Goal: Task Accomplishment & Management: Complete application form

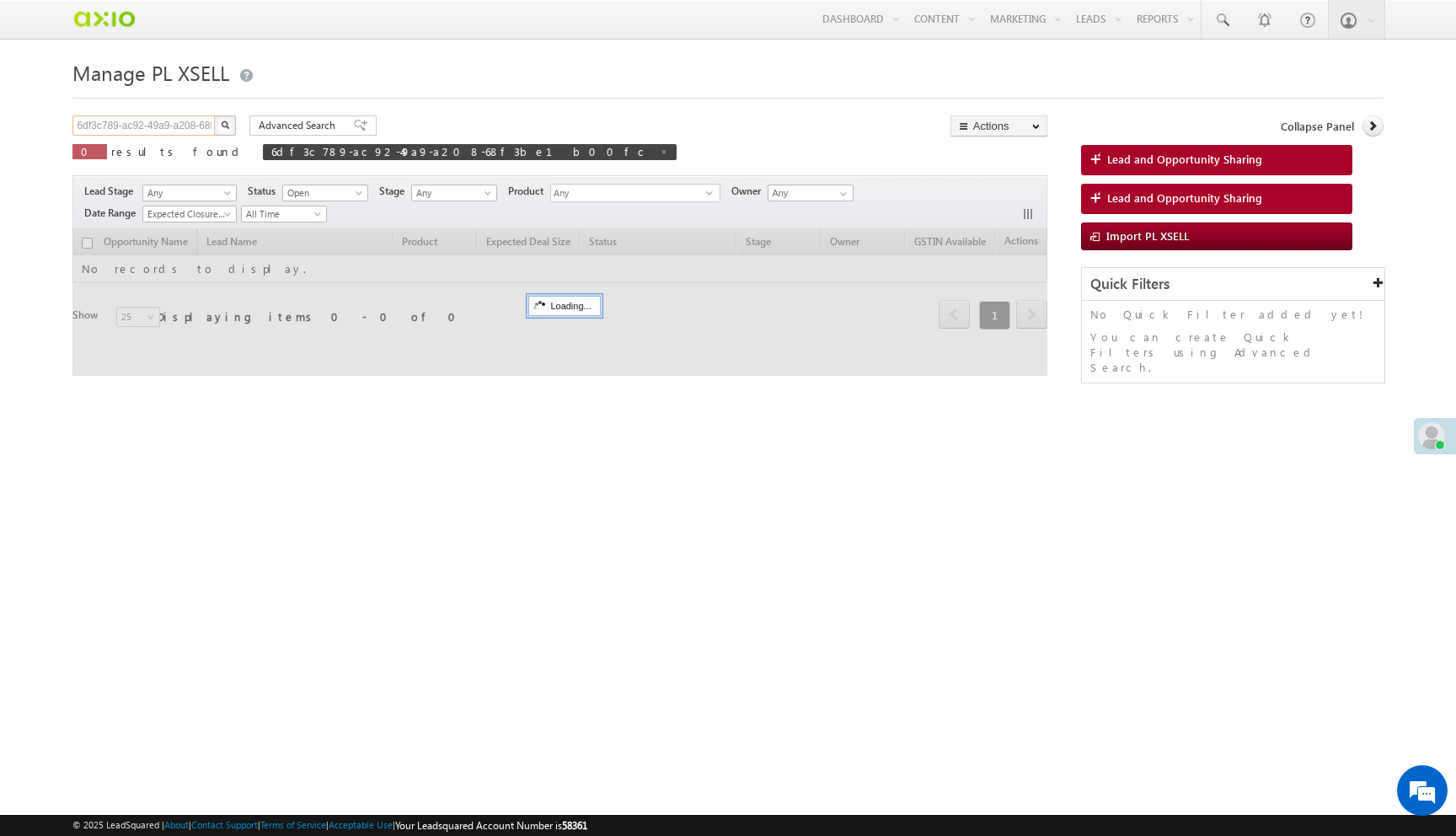
click at [164, 126] on input "6df3c789-ac92-49a9-a208-68f3be1b00fc" at bounding box center [144, 125] width 144 height 20
paste input "8009680970"
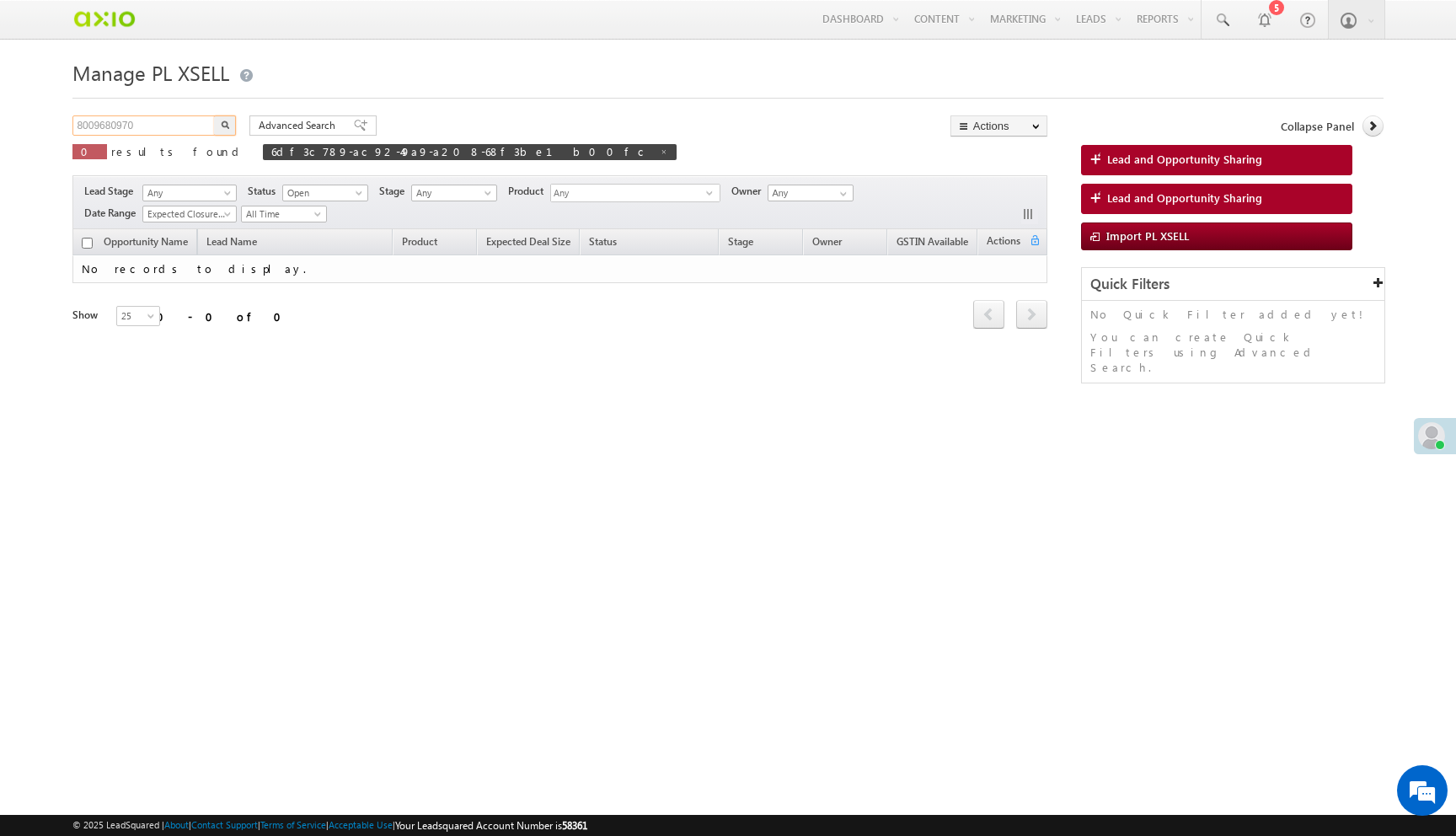
type input "8009680970"
click at [214, 115] on button "button" at bounding box center [224, 125] width 21 height 20
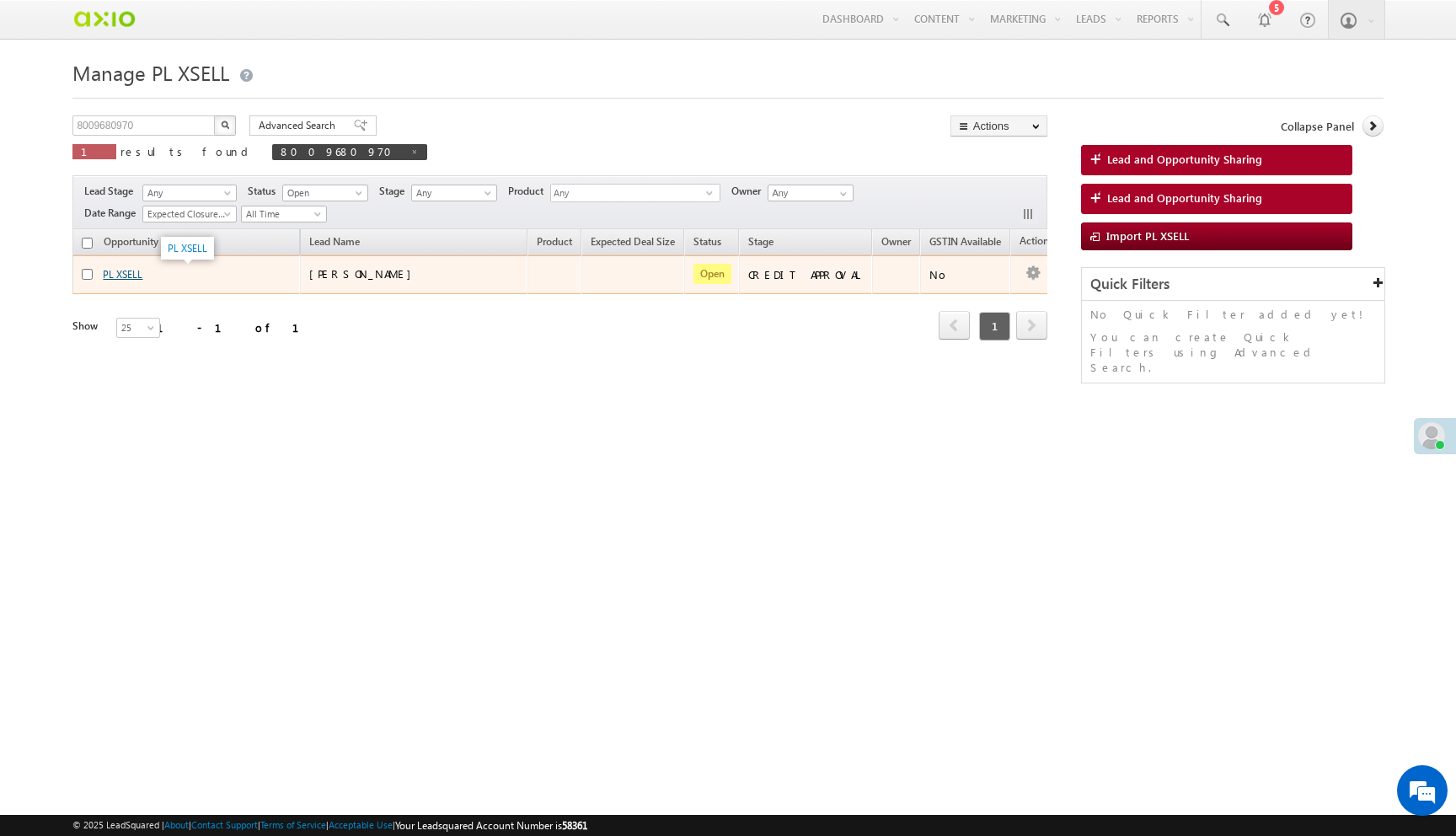
click at [133, 274] on link "PL XSELL" at bounding box center [122, 274] width 40 height 13
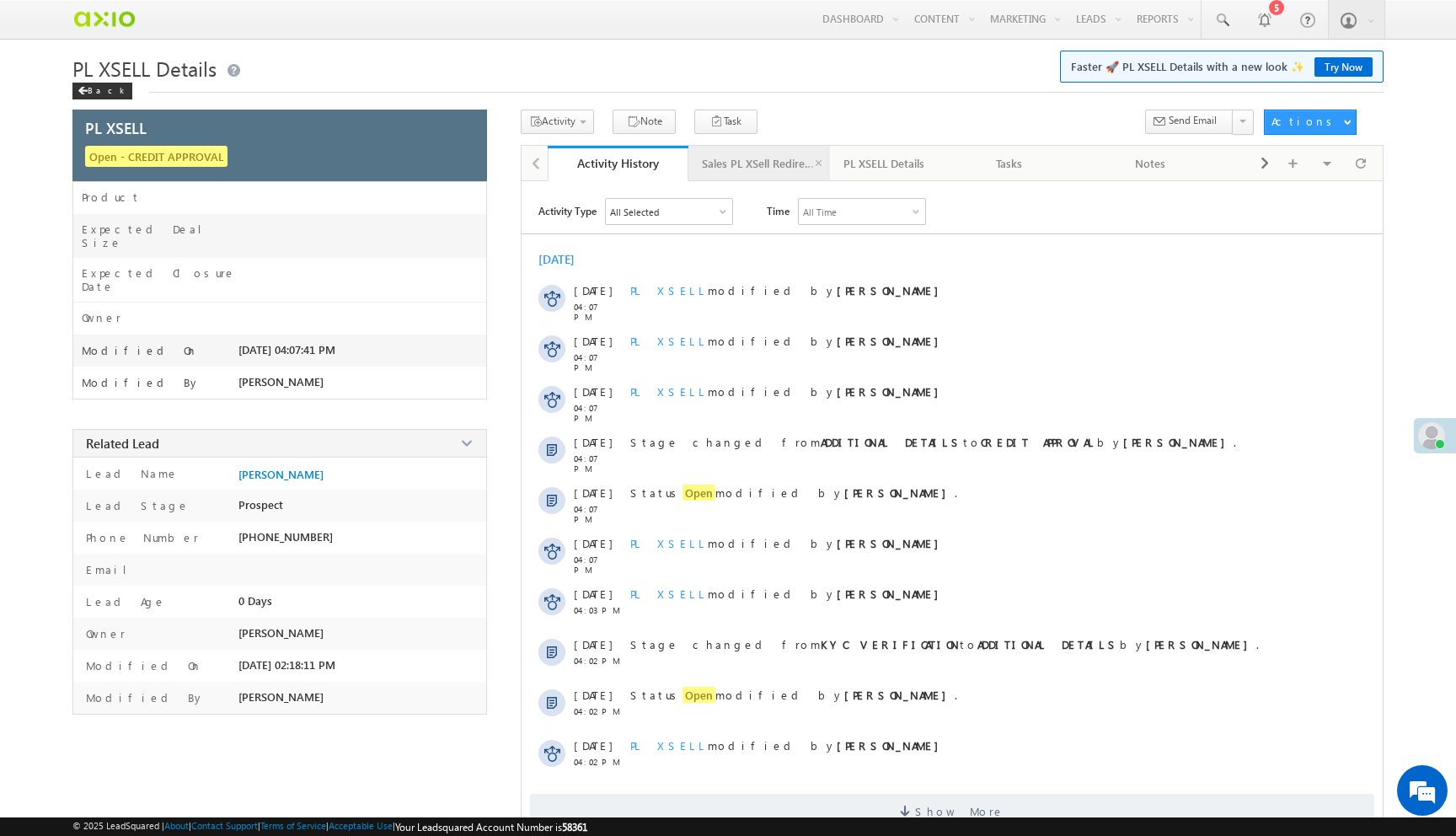
click at [756, 155] on div "Sales PL XSell Redirection" at bounding box center [759, 163] width 113 height 20
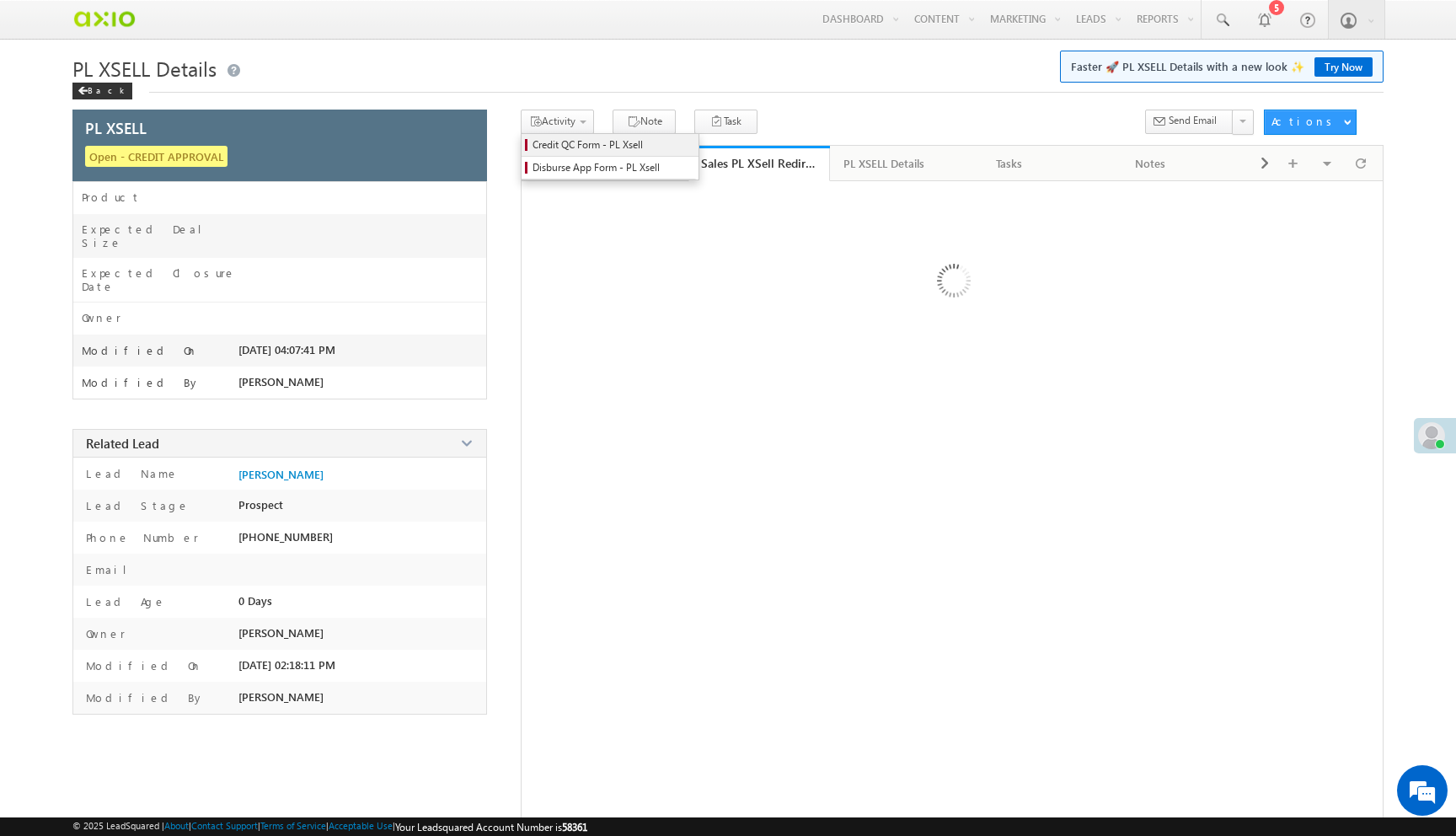
click at [572, 146] on span "Credit QC Form - PL Xsell" at bounding box center [612, 145] width 160 height 16
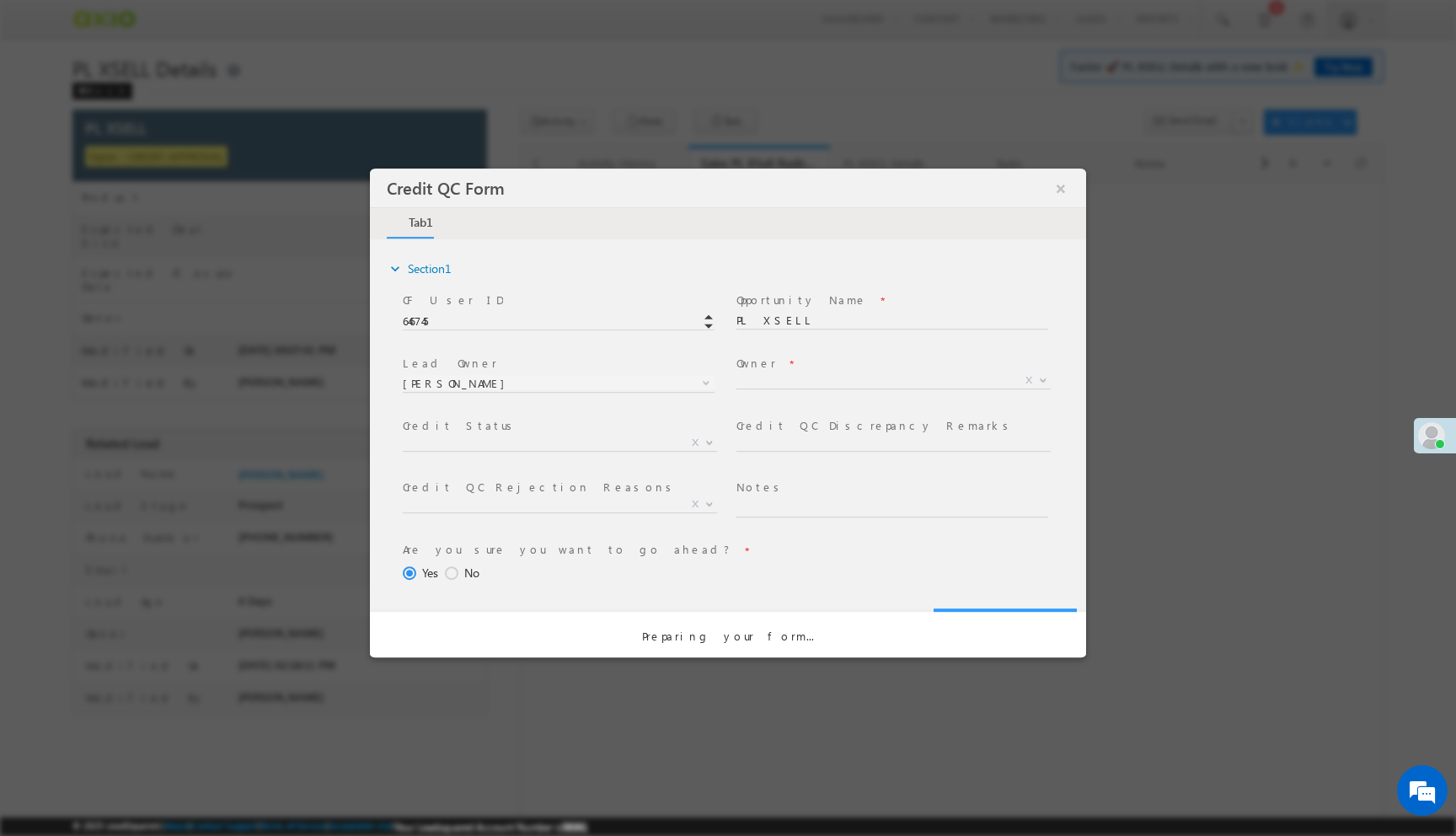
select select "c948bf67-3903-11ef-bbd2-0695f51e8b4b"
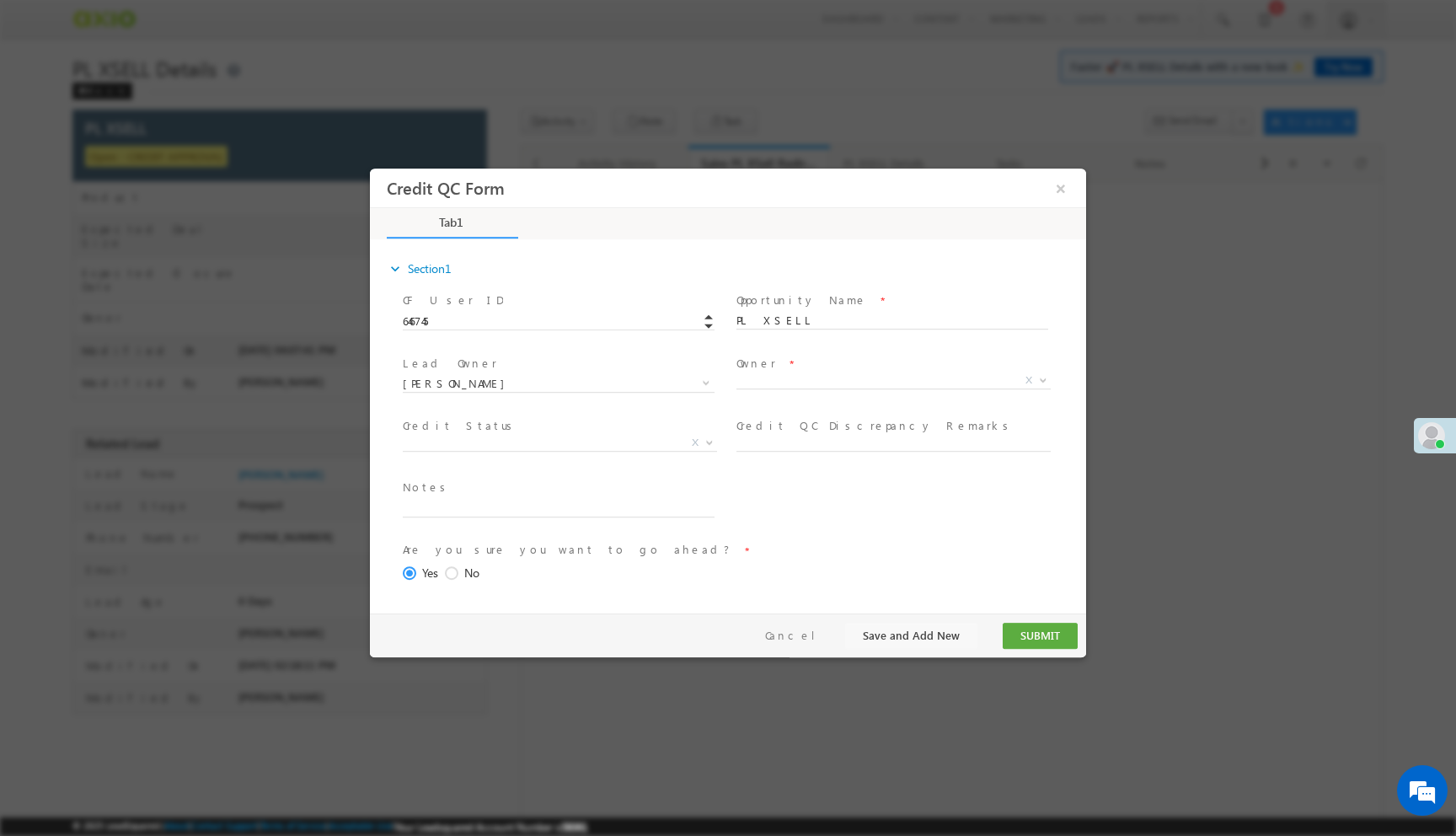
click at [622, 431] on span "Credit Status *" at bounding box center [558, 426] width 311 height 19
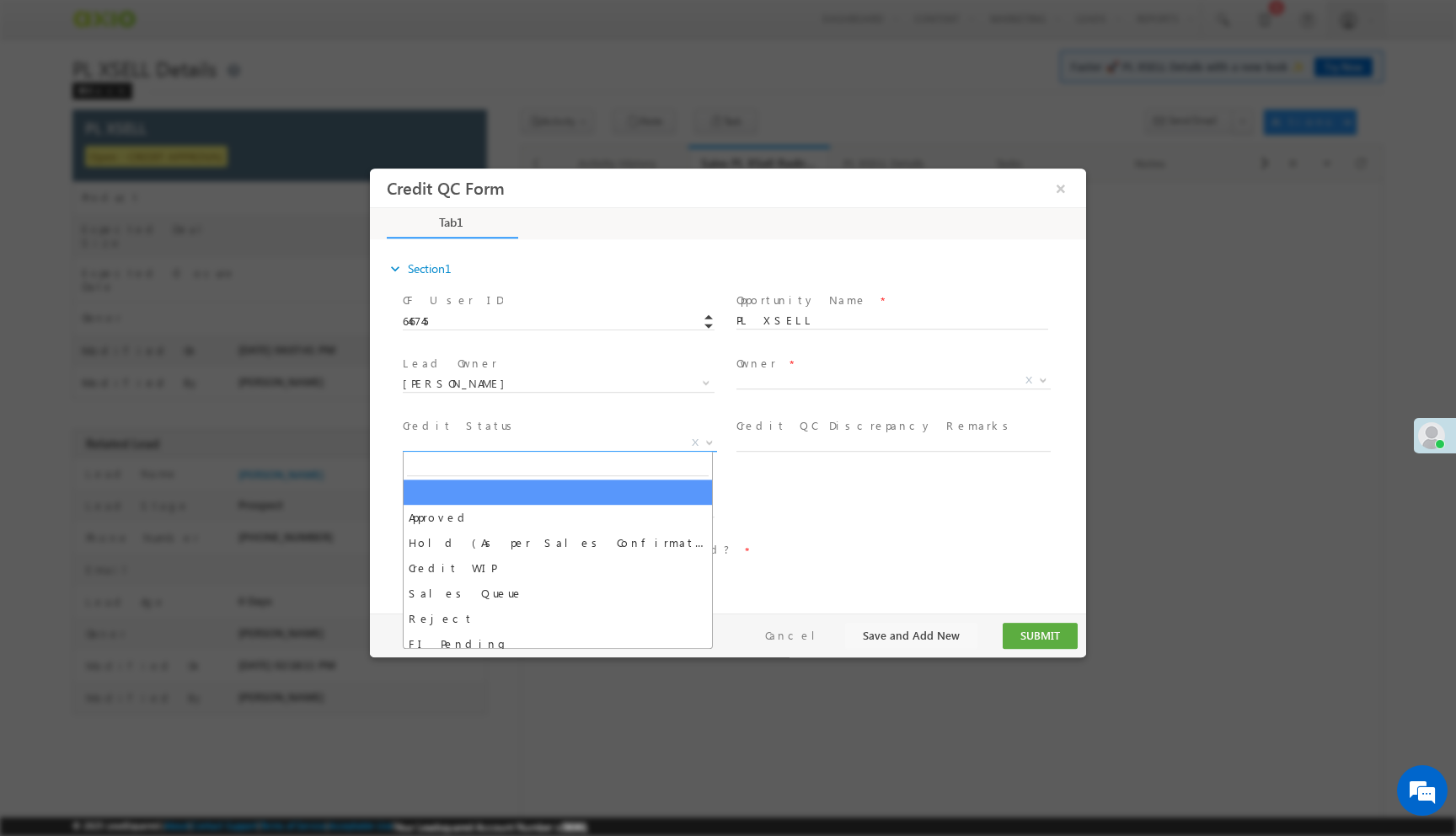
click at [620, 442] on span "X" at bounding box center [560, 443] width 314 height 17
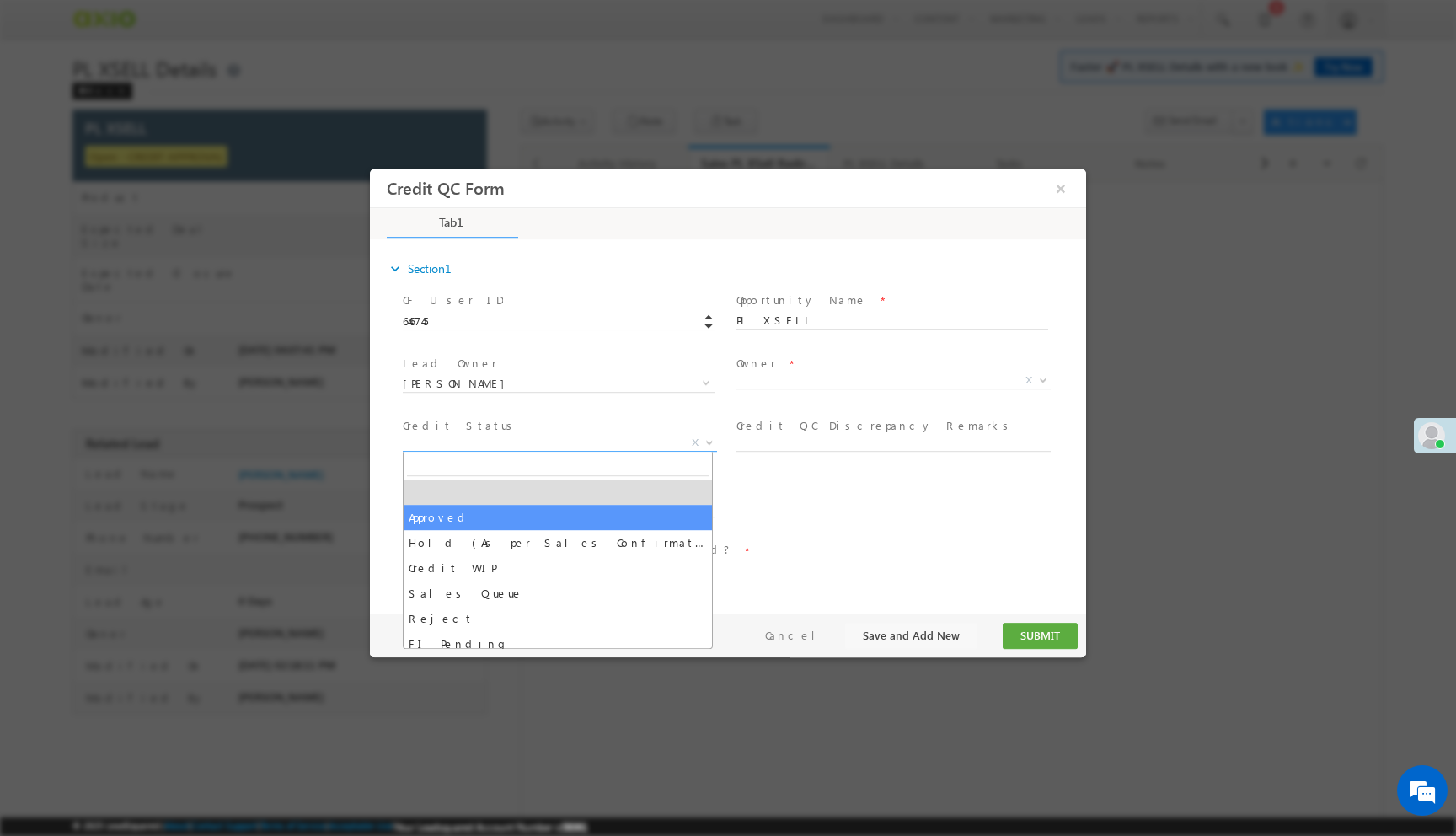
select select "Approved"
select select "NA"
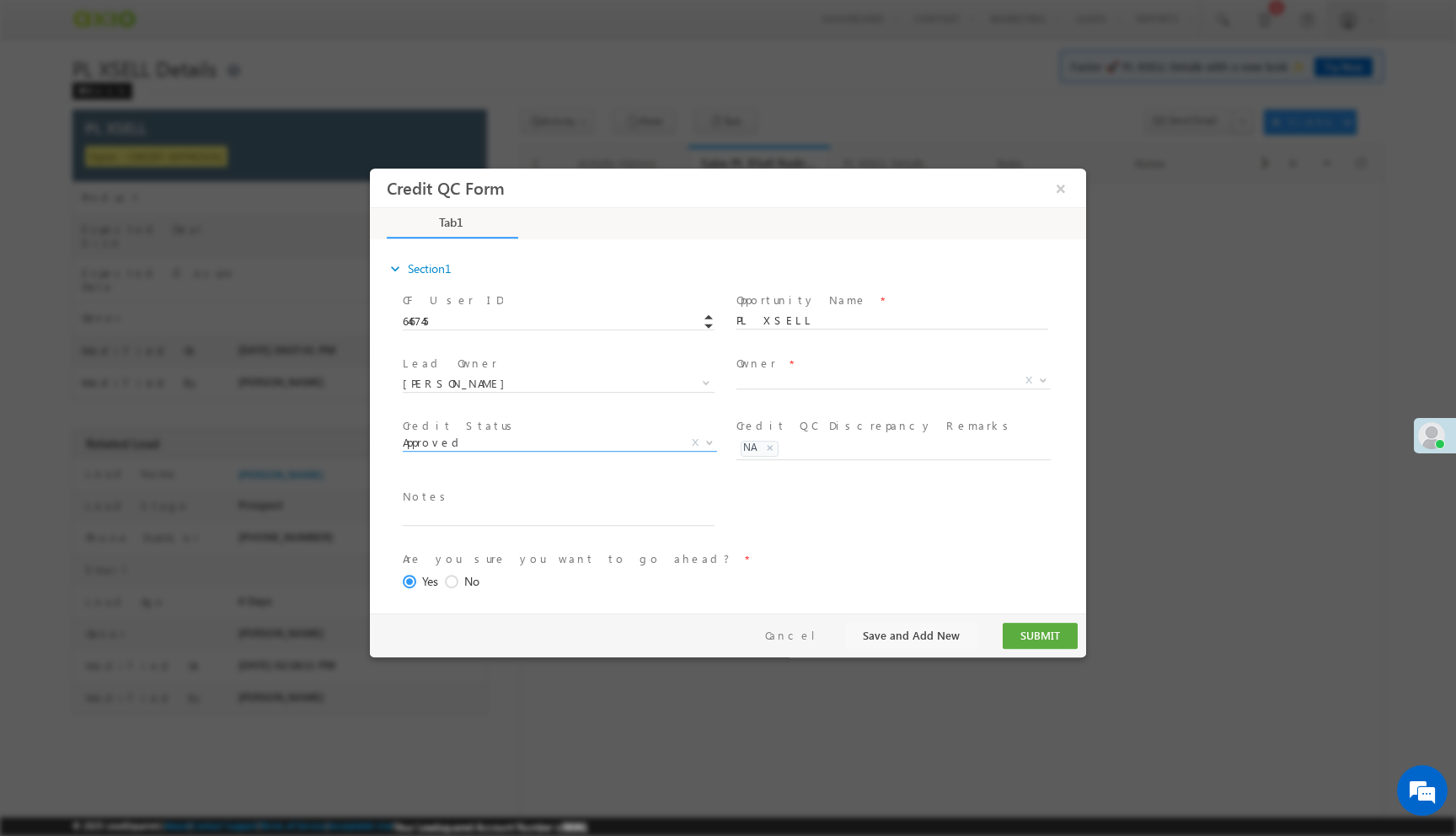
scroll to position [69, 0]
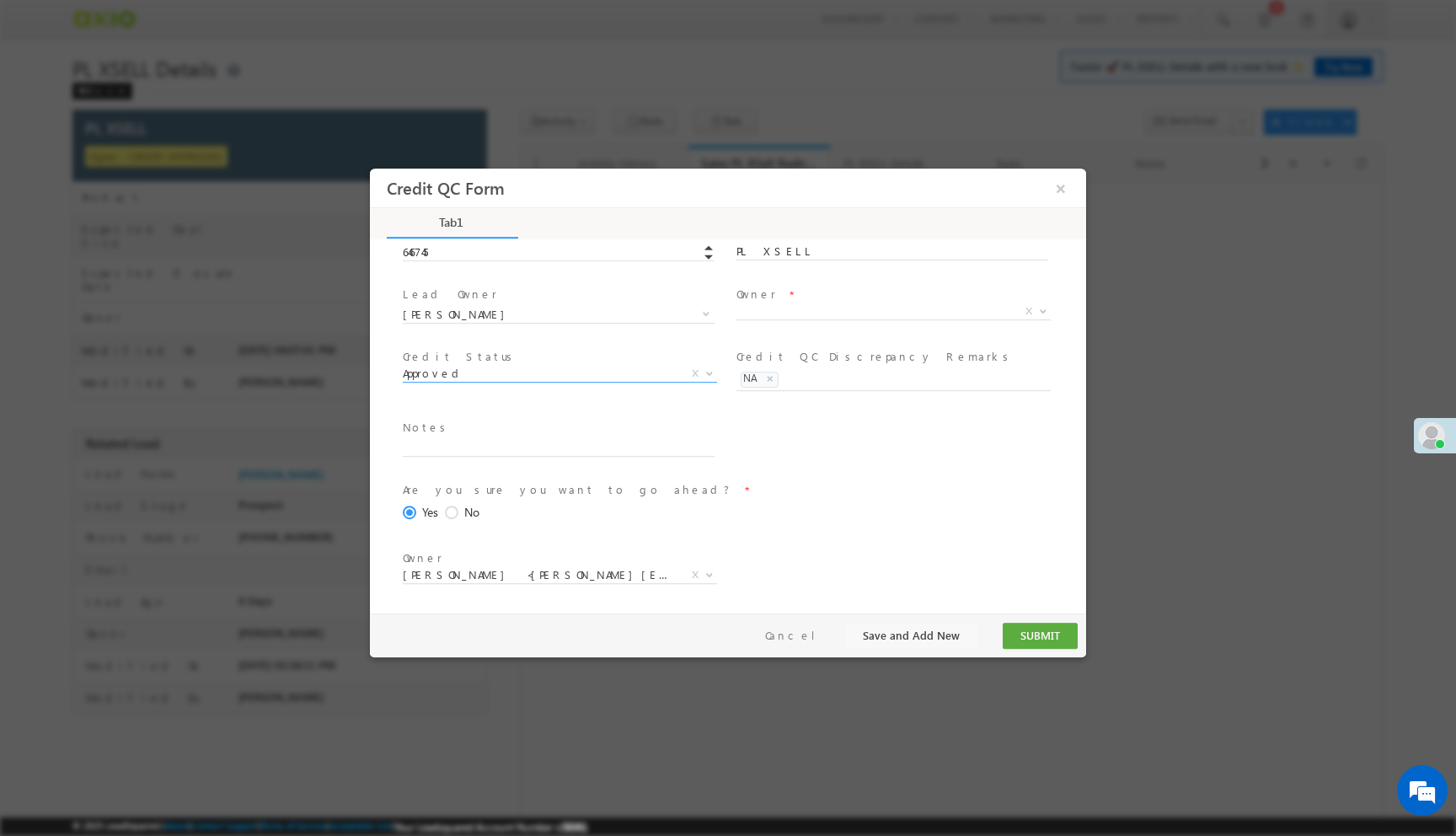
click at [805, 307] on span "X" at bounding box center [899, 314] width 327 height 20
click at [1017, 634] on button "SUBMIT" at bounding box center [1040, 636] width 75 height 26
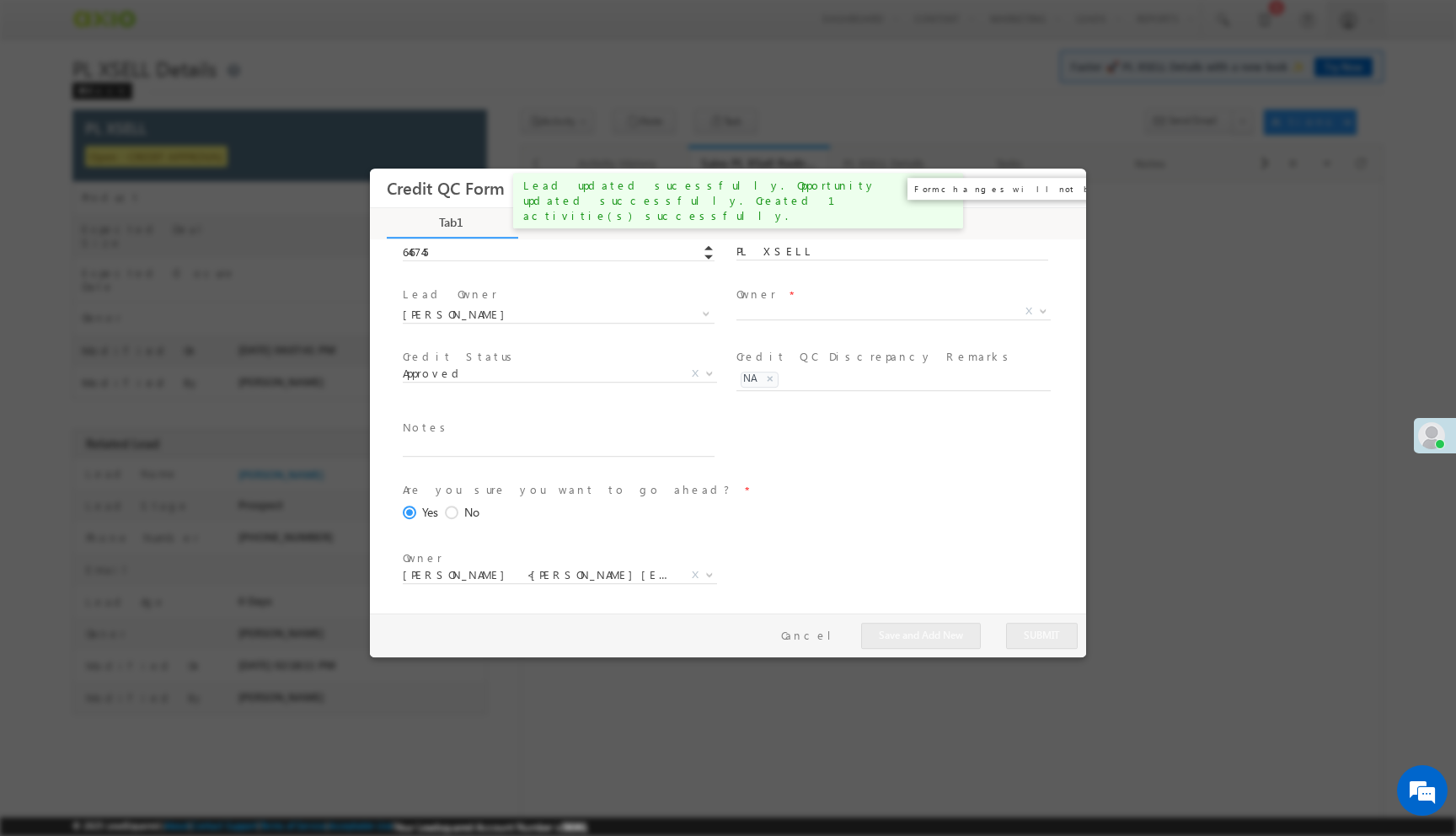
click at [1062, 192] on button "×" at bounding box center [1060, 188] width 28 height 31
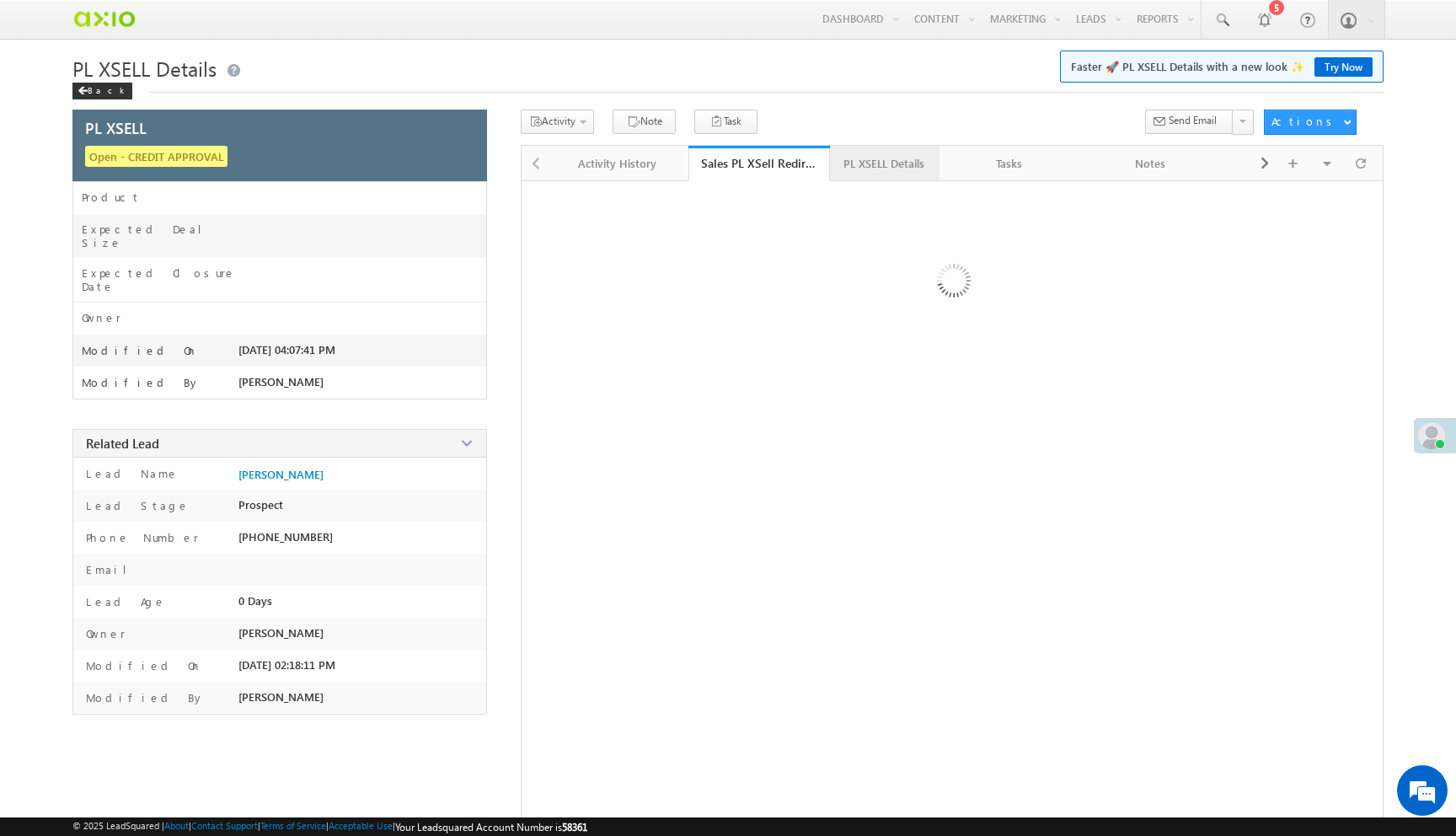
click at [922, 171] on div "PL XSELL Details" at bounding box center [884, 163] width 81 height 20
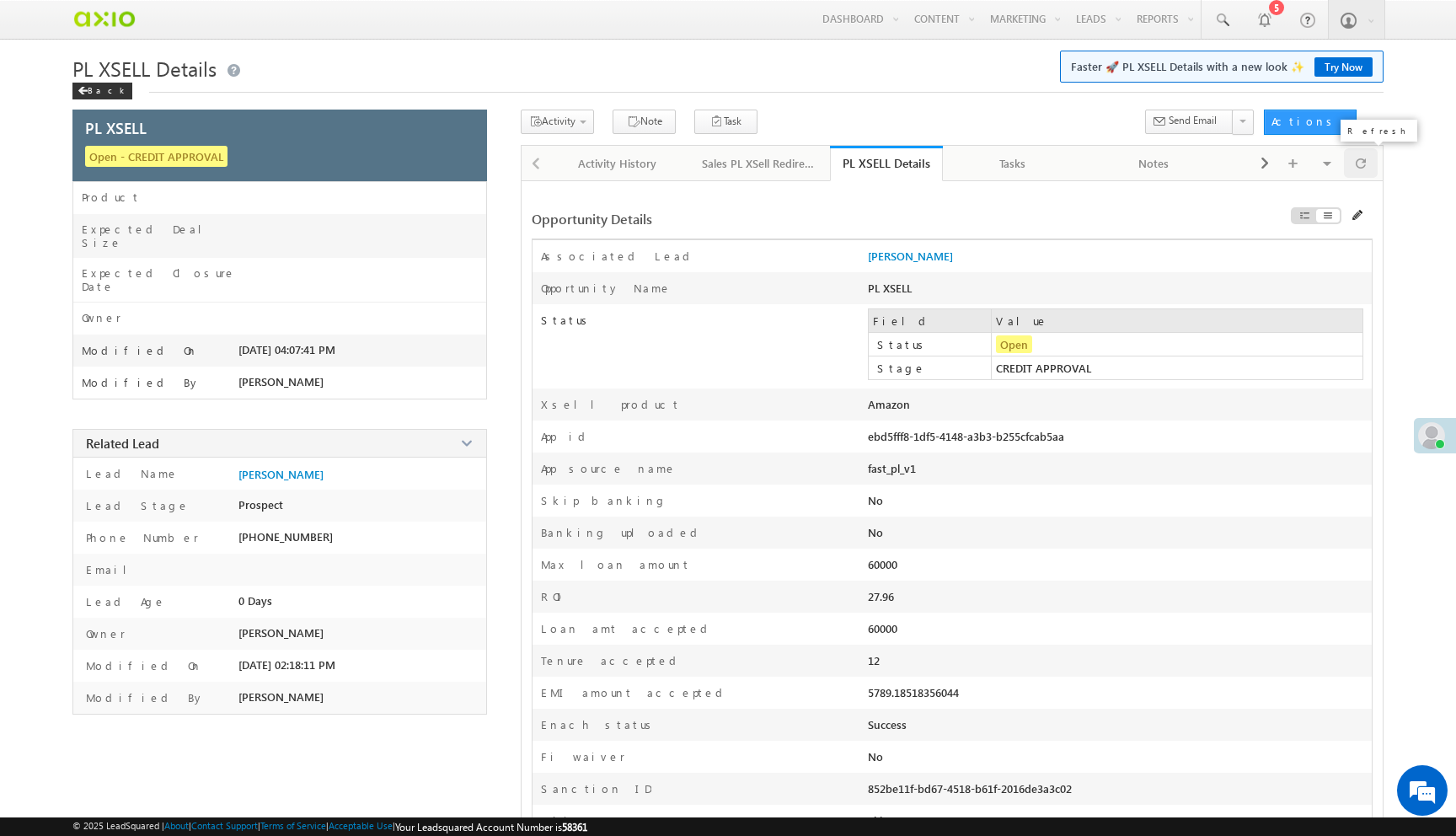
click at [1372, 167] on div at bounding box center [1360, 163] width 34 height 29
click at [586, 171] on span "Disburse App Form - PL Xsell" at bounding box center [612, 168] width 160 height 16
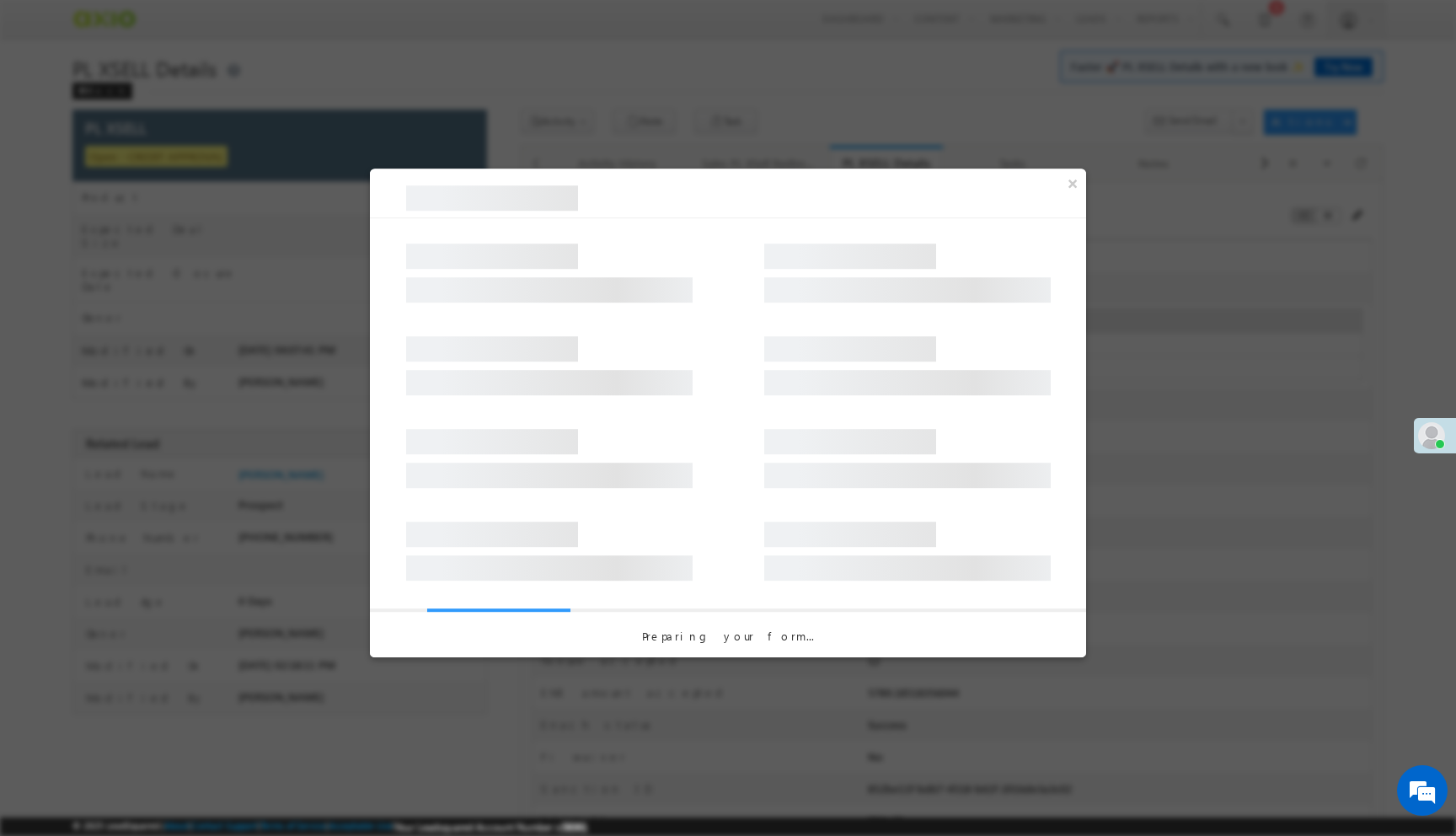
select select "PL XSell Disbursement Initiated"
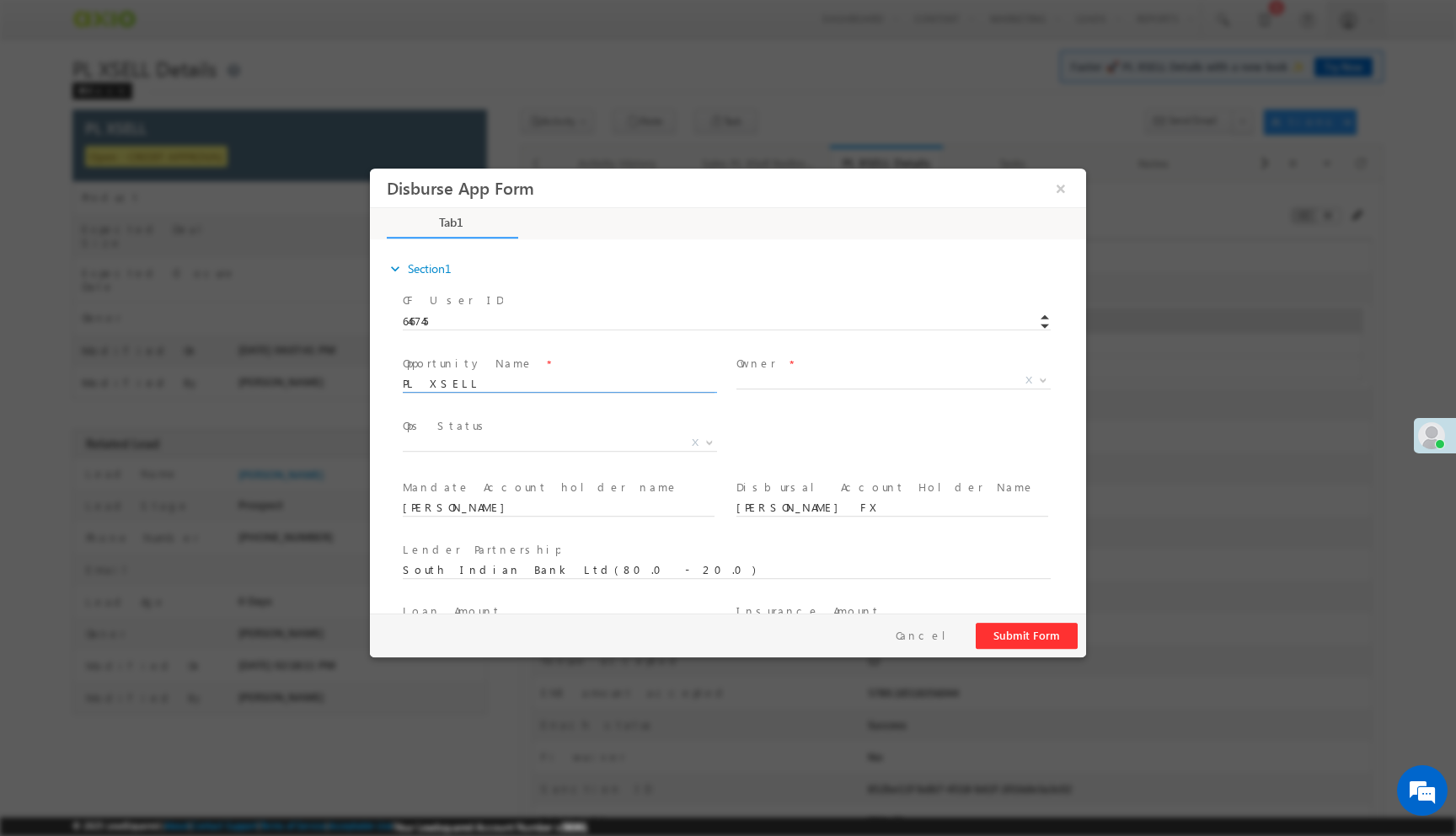
click at [586, 385] on input "PL XSELL" at bounding box center [559, 383] width 312 height 17
click at [562, 438] on span "X" at bounding box center [560, 443] width 314 height 17
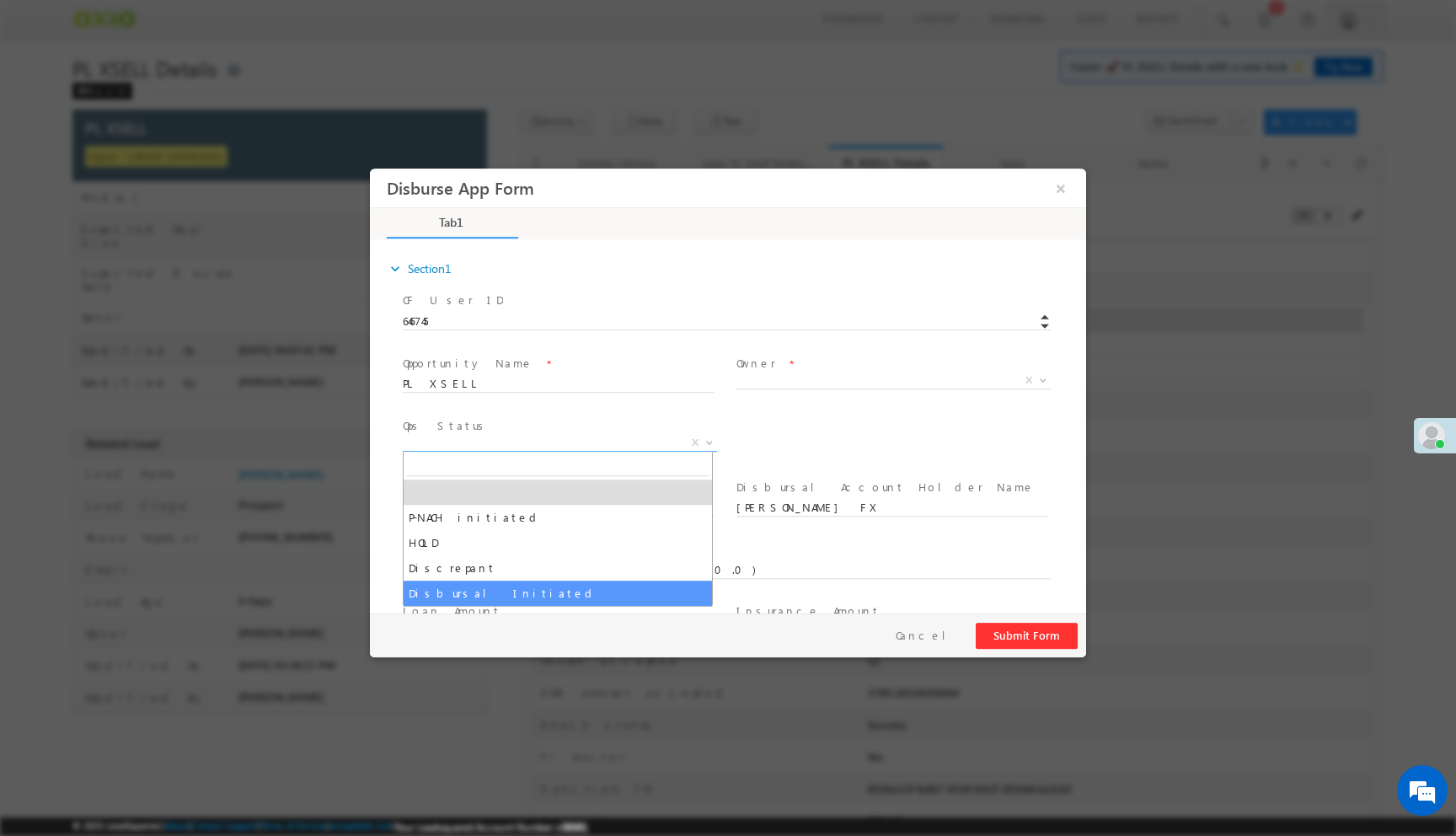
select select "Disbursal Initiated"
select select "NA"
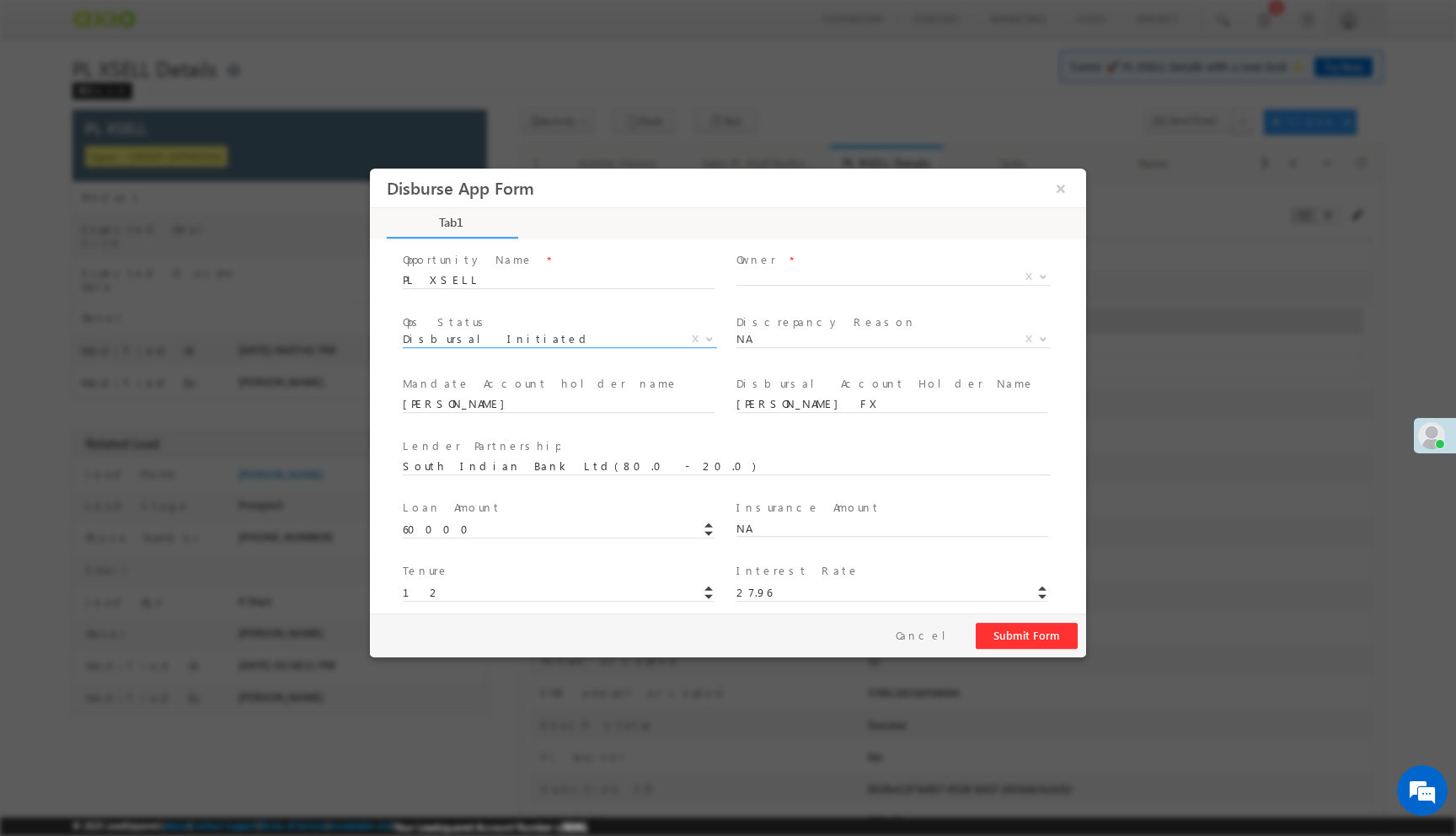
scroll to position [249, 0]
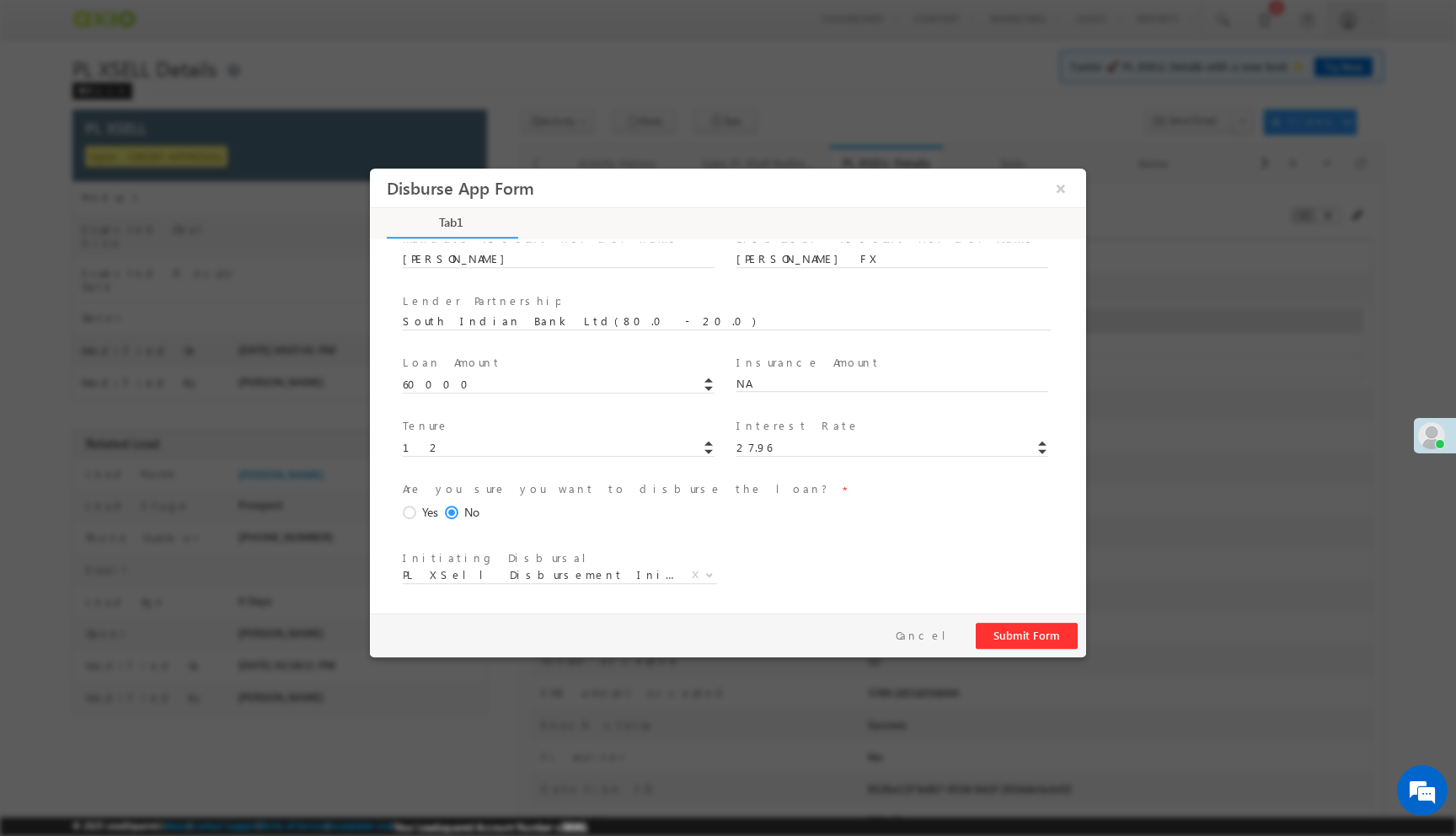
click at [413, 513] on span at bounding box center [412, 513] width 19 height 16
click at [370, 169] on input "Yes" at bounding box center [370, 169] width 0 height 0
click at [1003, 627] on button "Submit Form" at bounding box center [1027, 636] width 102 height 26
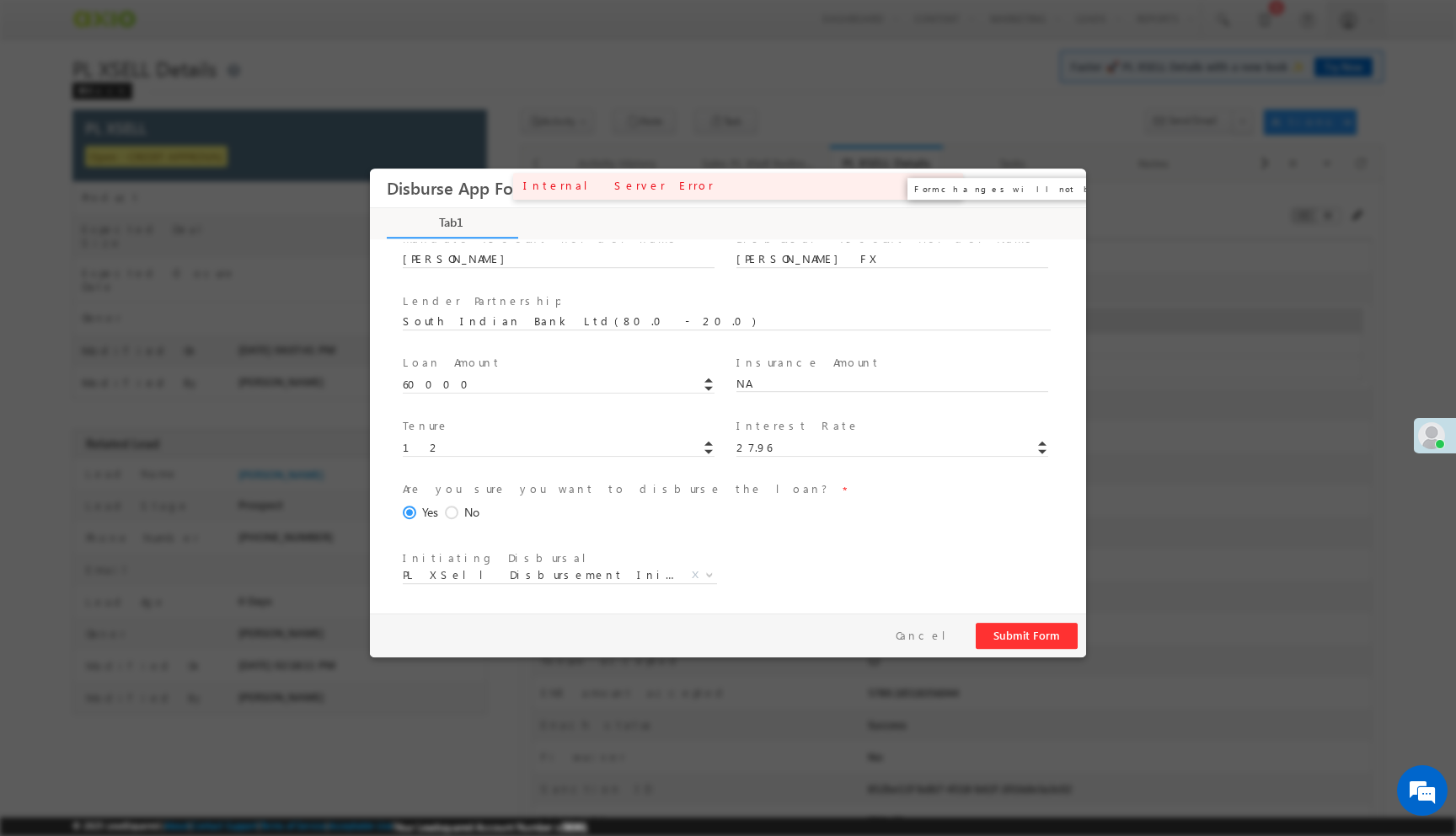
click at [1060, 191] on button "×" at bounding box center [1060, 188] width 28 height 31
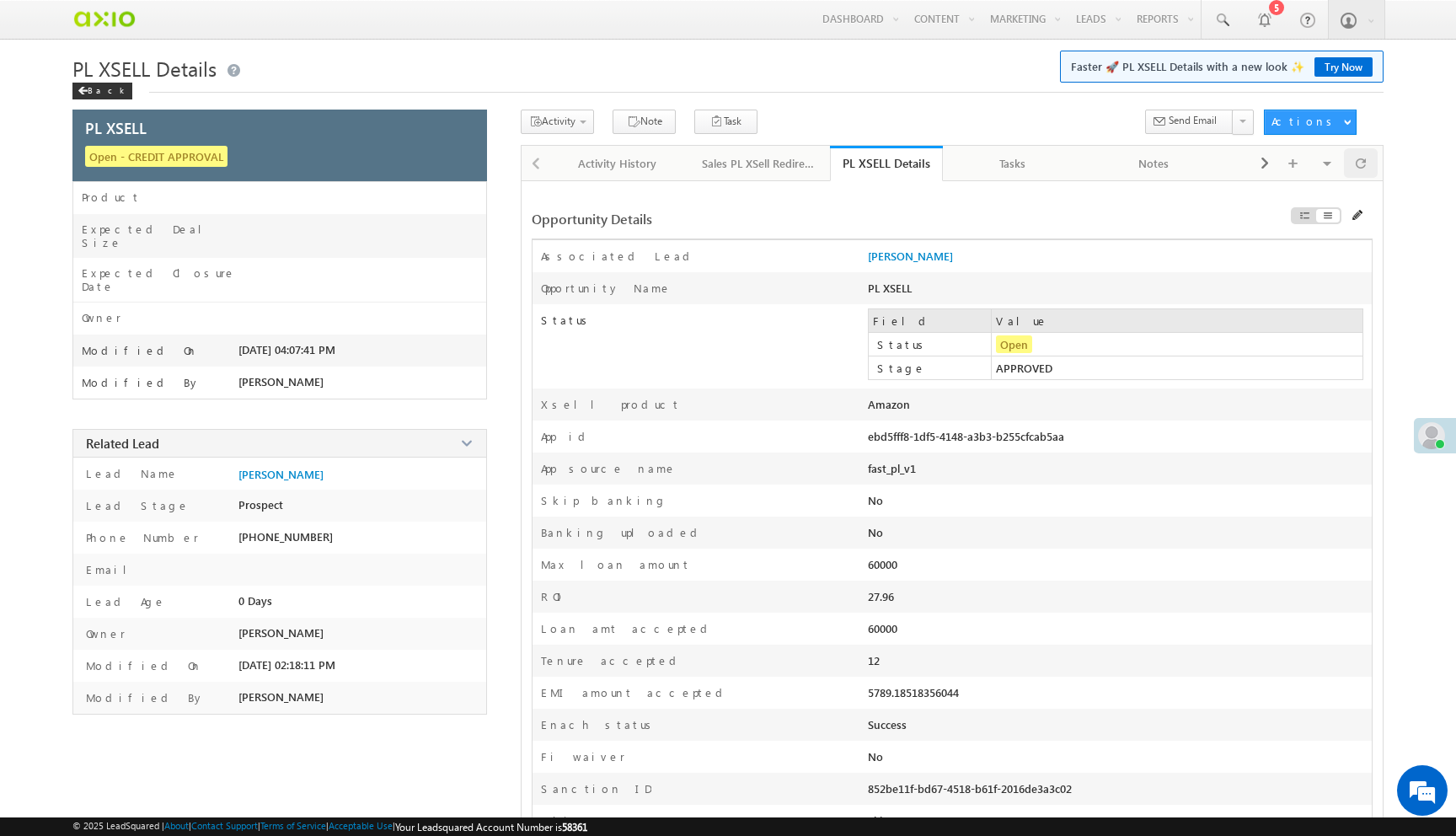
click at [1369, 166] on div at bounding box center [1360, 163] width 34 height 29
click at [586, 170] on span "Disburse App Form - PL Xsell" at bounding box center [612, 168] width 160 height 16
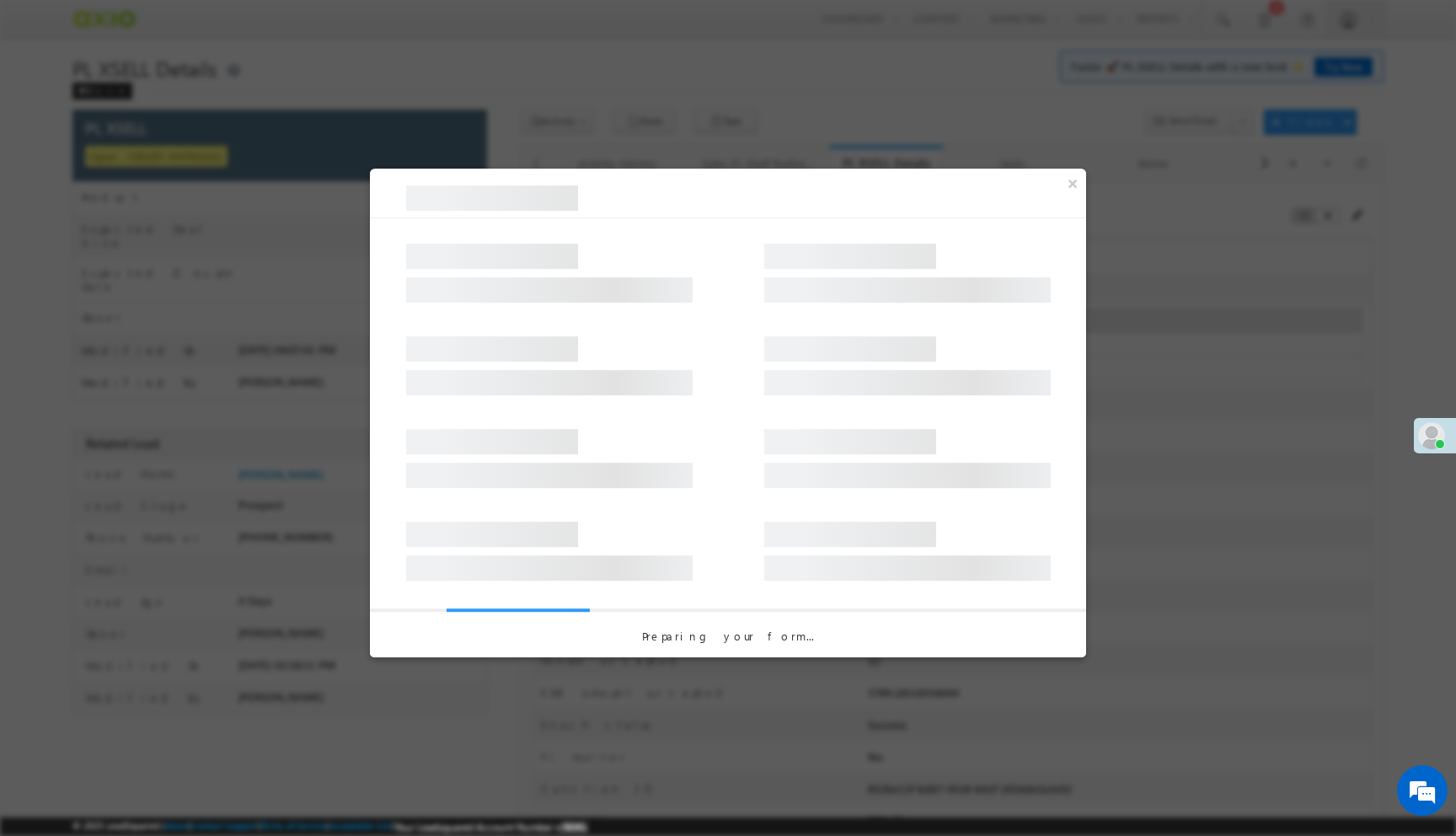
select select "PL XSell Disbursement Initiated"
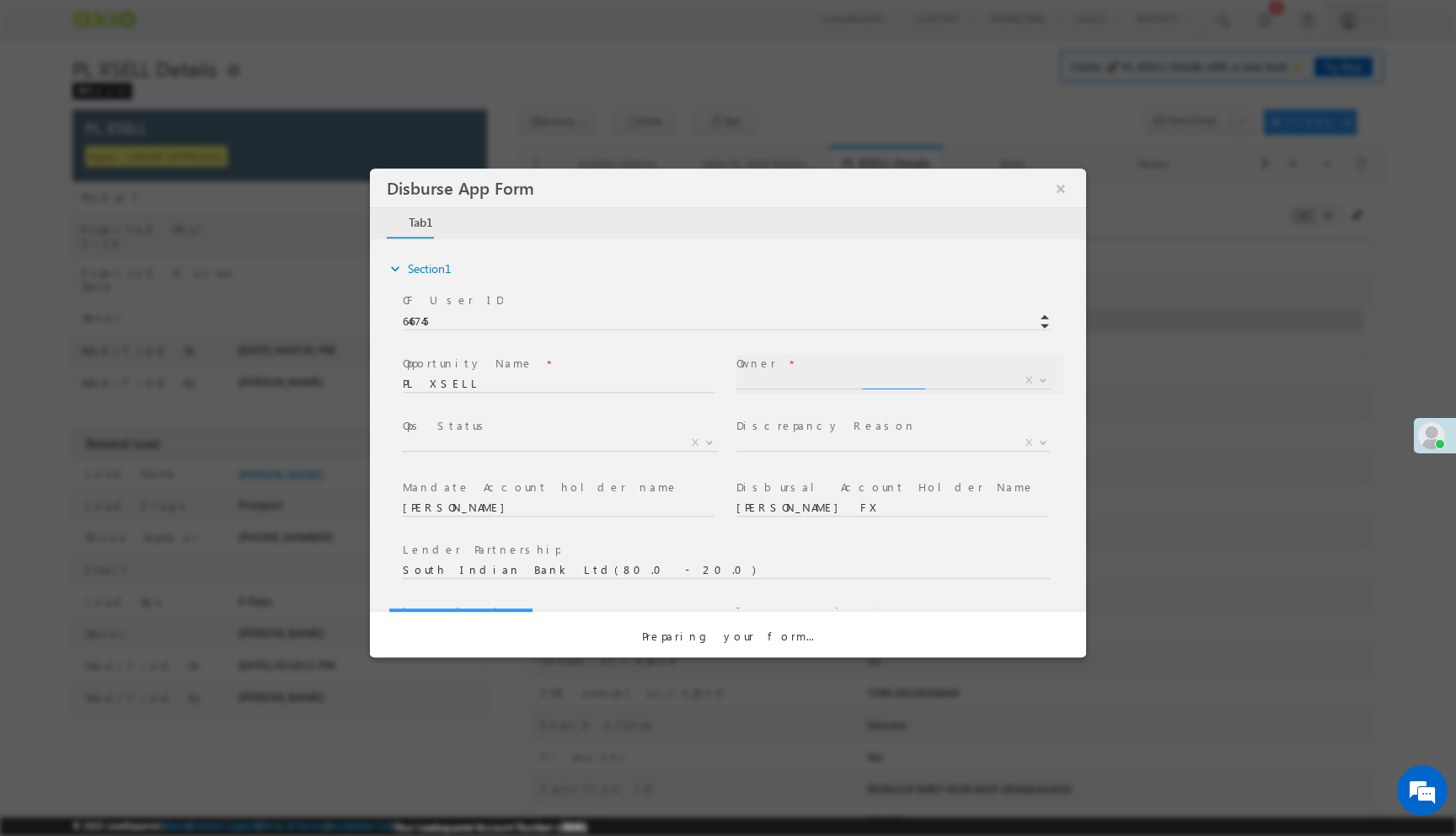
select select "f8849782-a99c-11ec-8597-0681fe0b10f8"
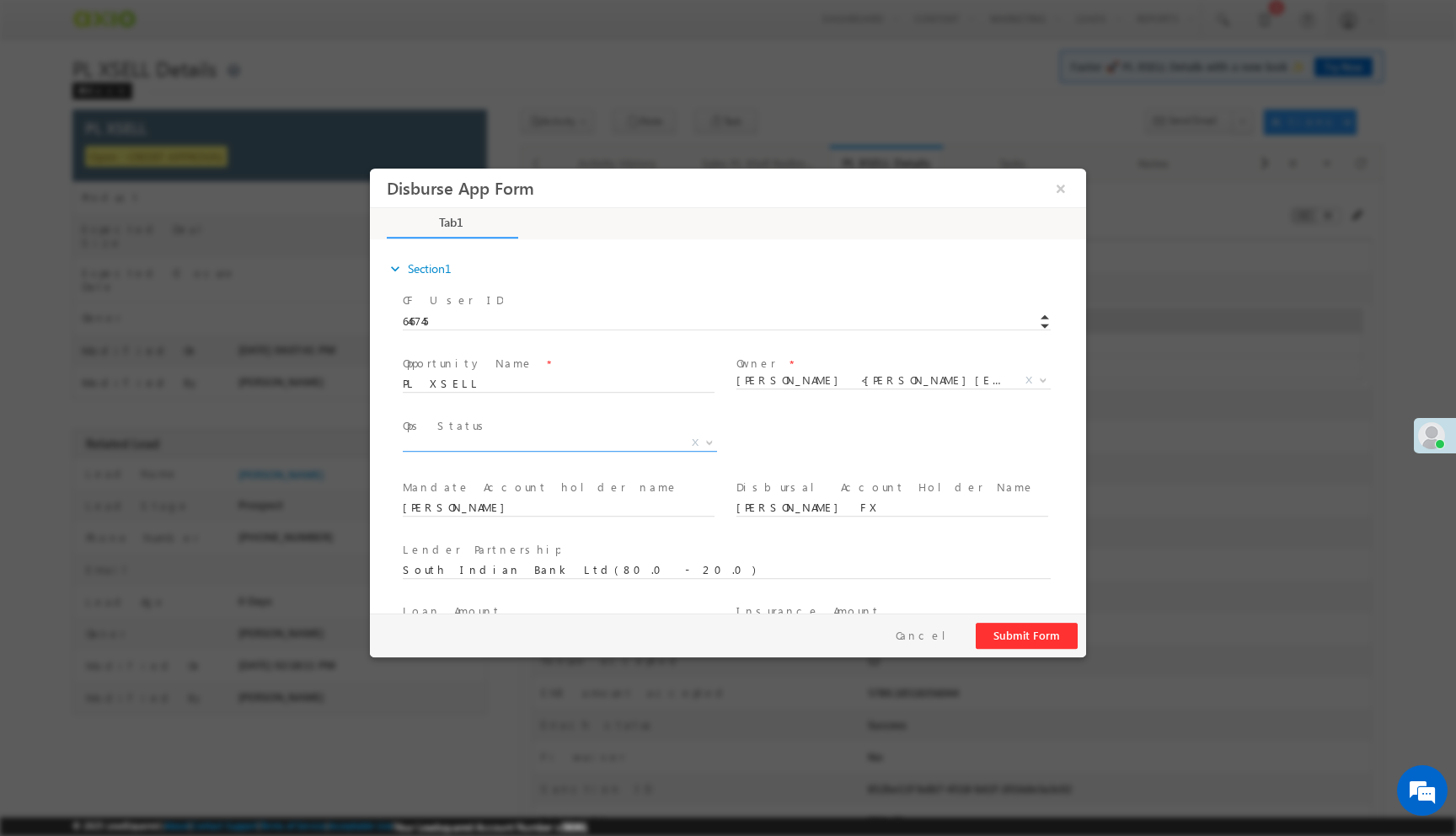
click at [550, 451] on span "X" at bounding box center [560, 446] width 314 height 17
click at [567, 446] on span "X" at bounding box center [560, 443] width 314 height 17
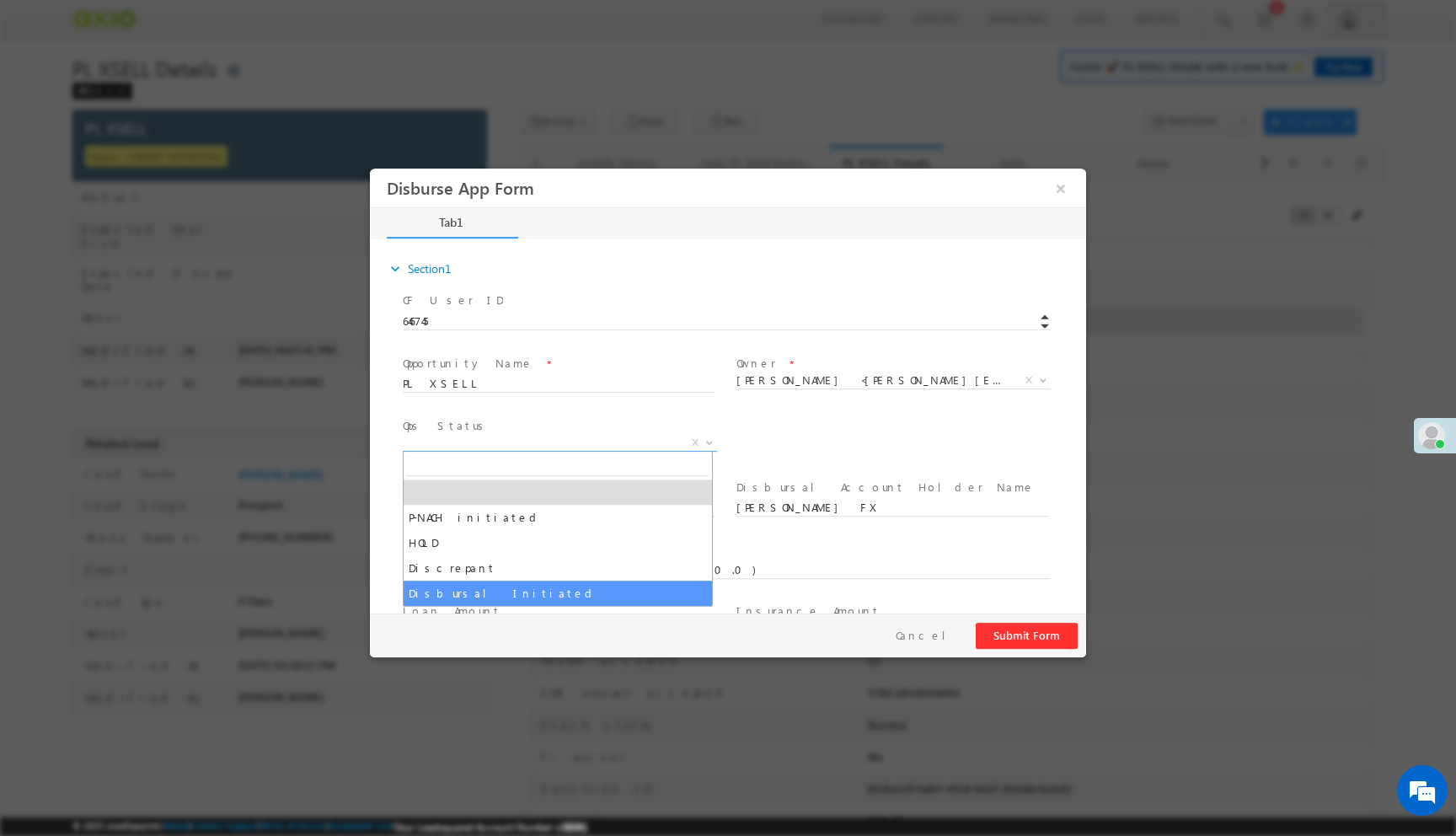
select select "Disbursal Initiated"
select select "NA"
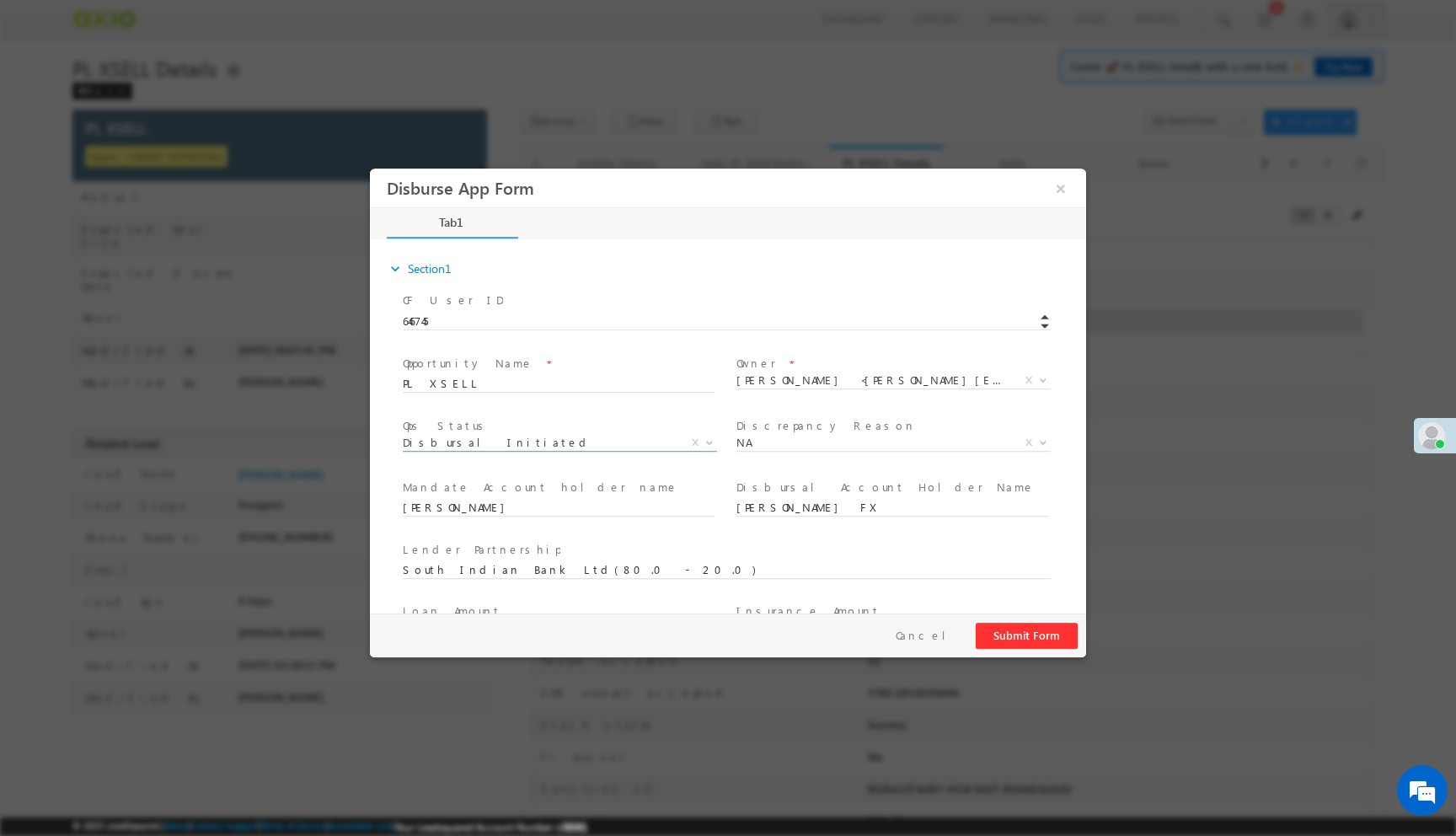
scroll to position [249, 0]
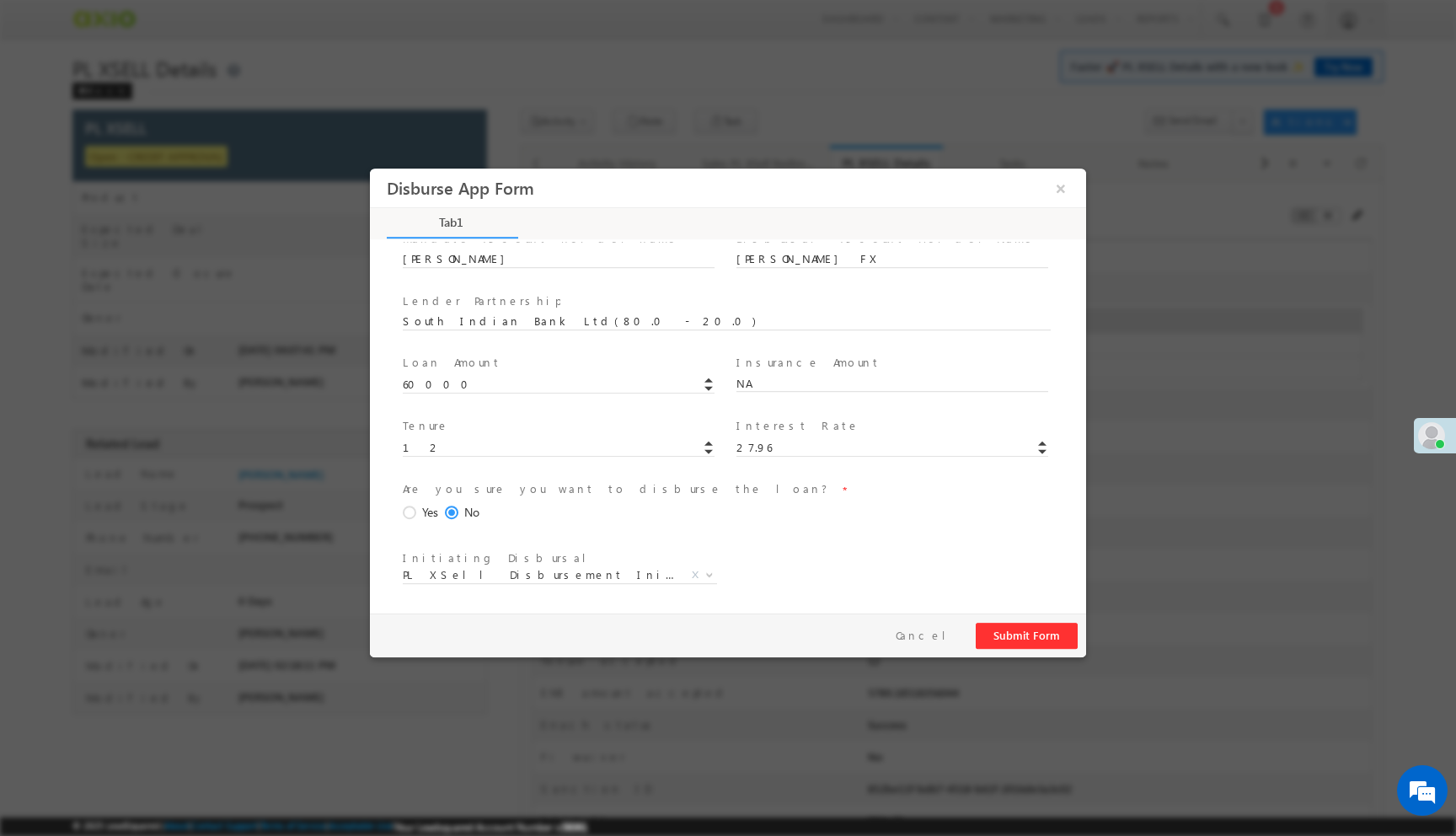
click at [413, 511] on span at bounding box center [412, 513] width 19 height 16
click at [370, 169] on input "Yes" at bounding box center [370, 169] width 0 height 0
click at [1010, 629] on button "Submit Form" at bounding box center [1027, 636] width 102 height 26
click at [1059, 190] on button "×" at bounding box center [1060, 188] width 28 height 31
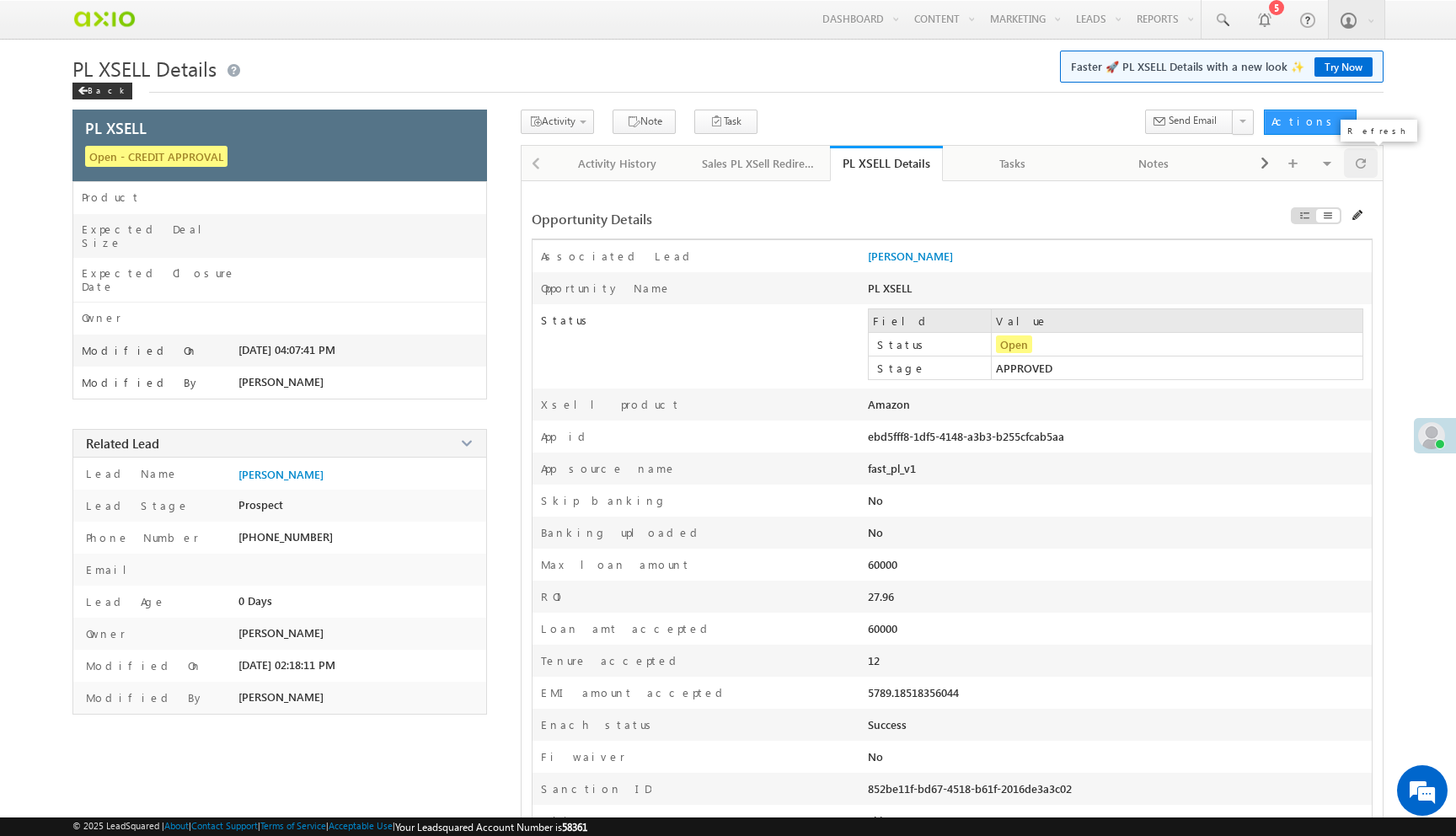
click at [1359, 177] on span at bounding box center [1360, 163] width 10 height 29
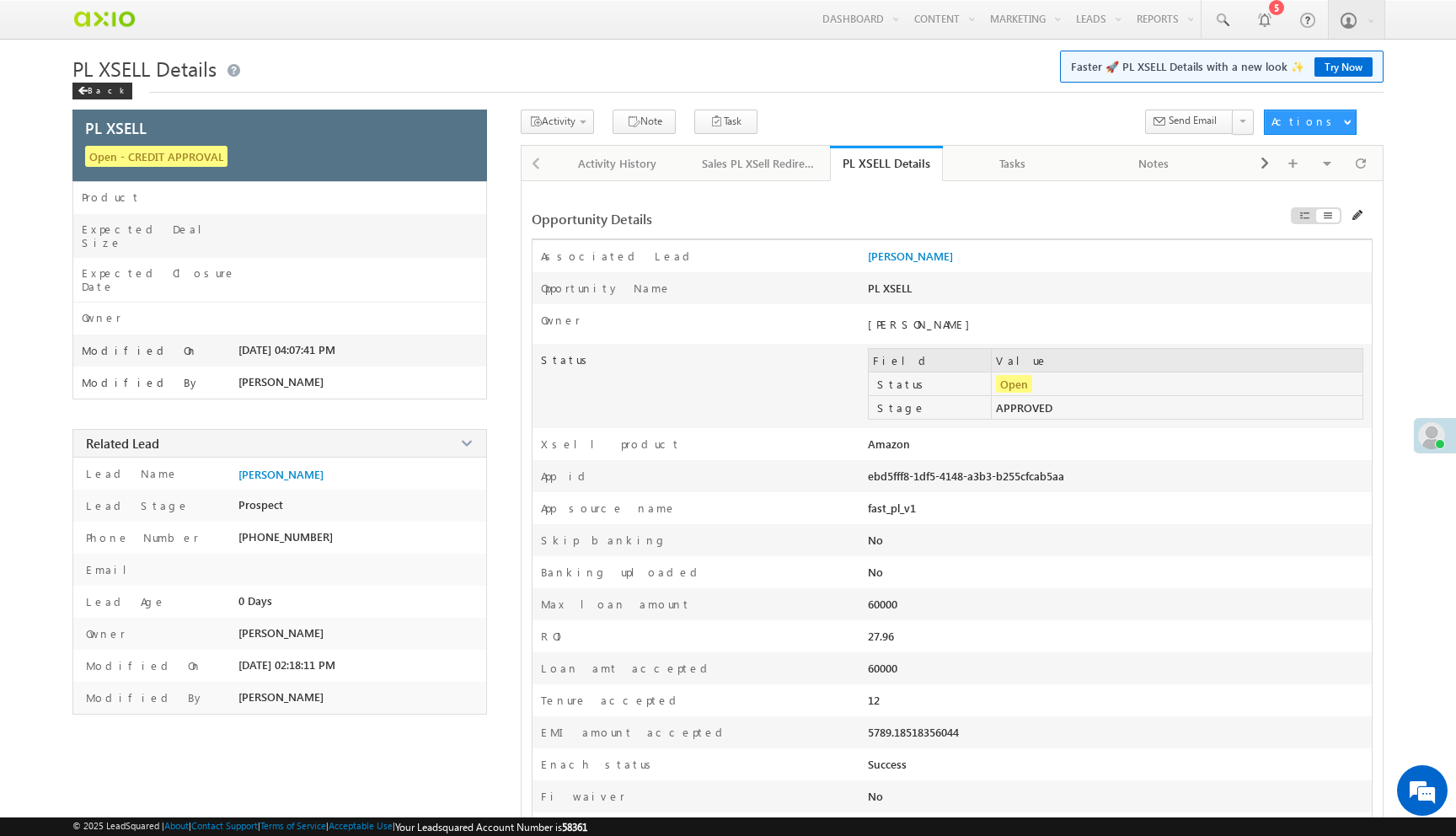
click at [934, 472] on div "App id ebd5fff8-1df5-4148-a3b3-b255cfcab5aa" at bounding box center [952, 476] width 840 height 32
copy div "ebd5fff8-1df5-4148-a3b3-b255cfcab5aa"
click at [1367, 162] on link "Automation Report" at bounding box center [1323, 156] width 118 height 35
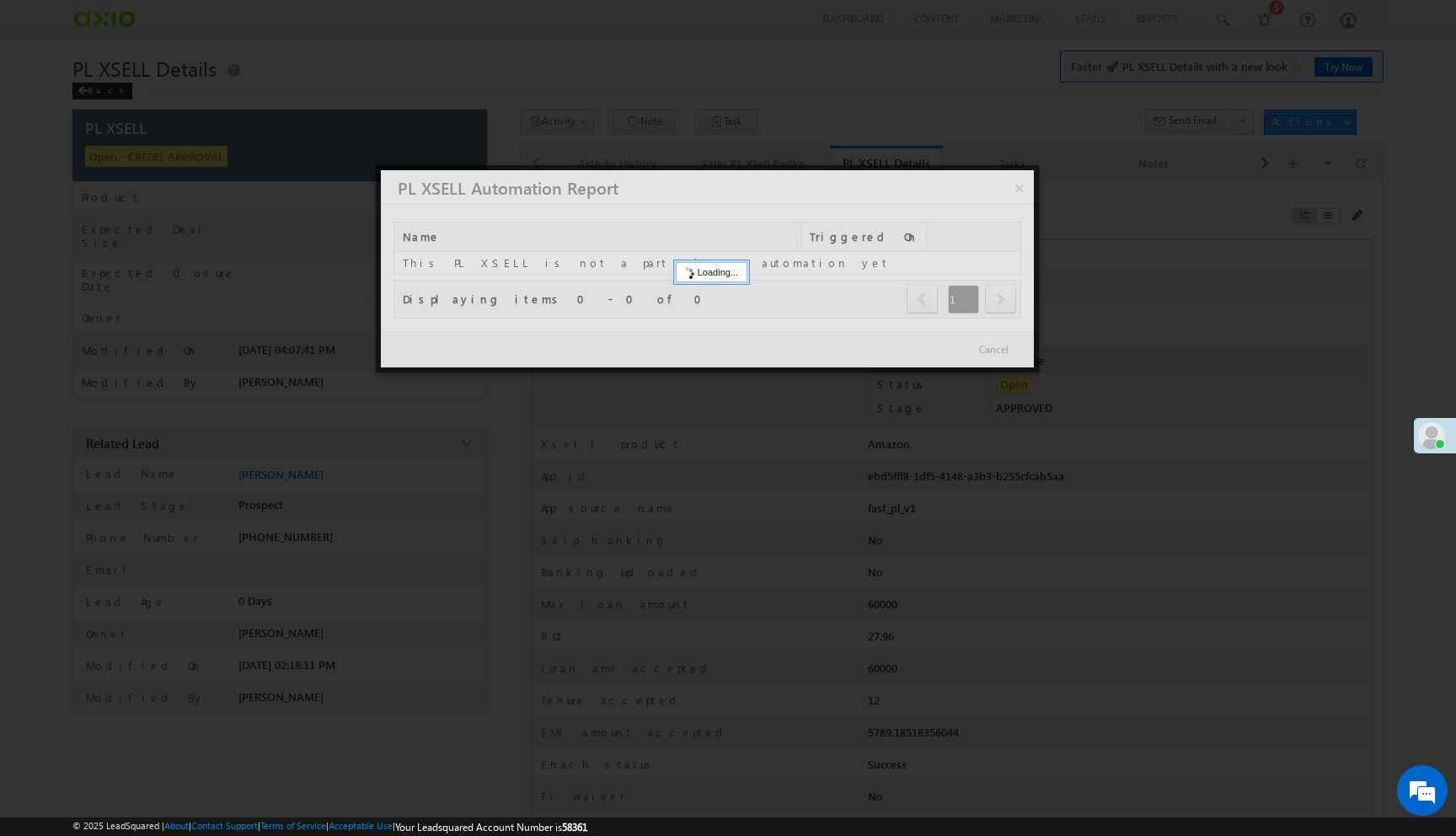
click at [1218, 163] on div at bounding box center [728, 418] width 1456 height 836
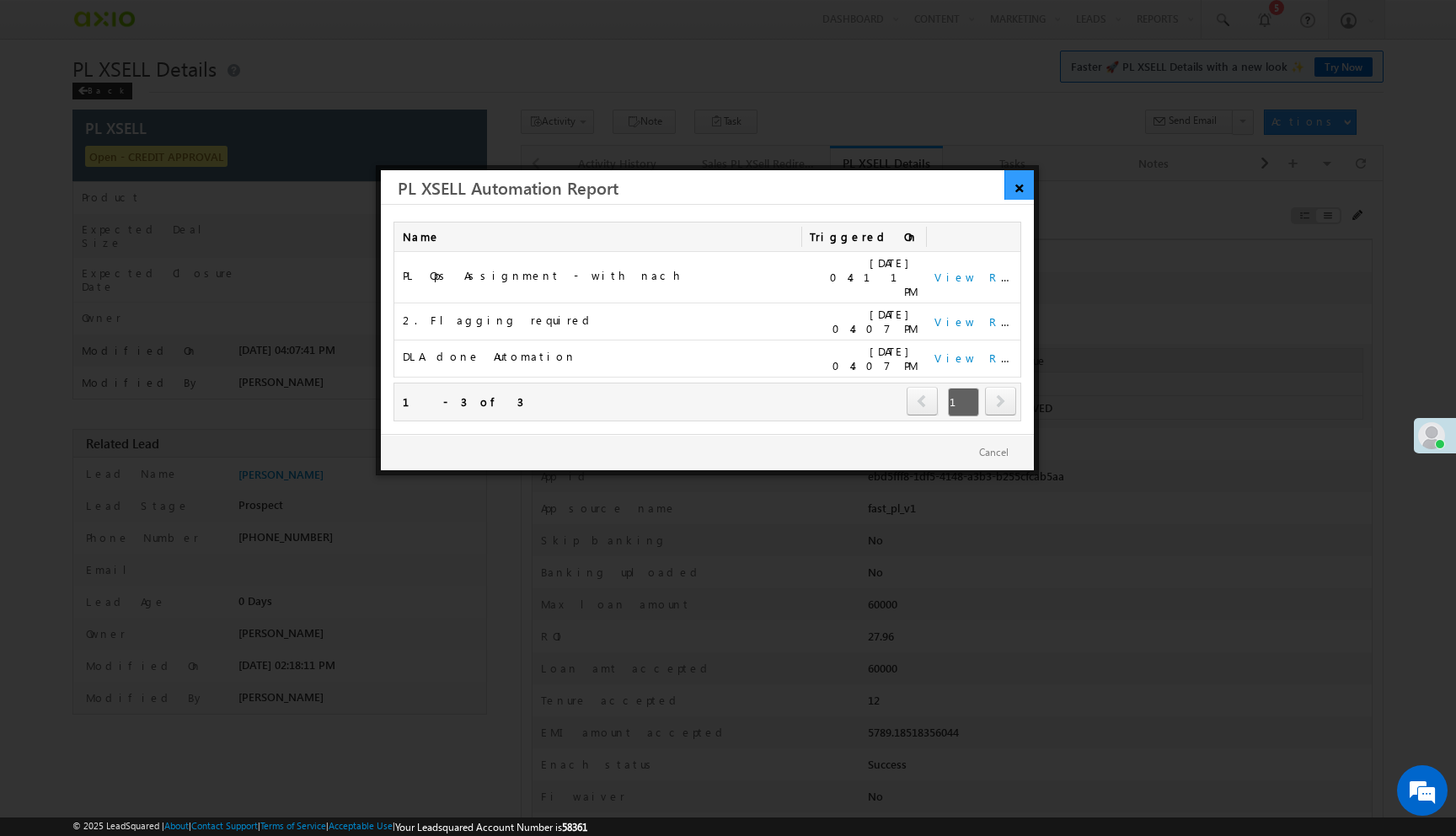
click at [1025, 186] on link "×" at bounding box center [1019, 185] width 29 height 29
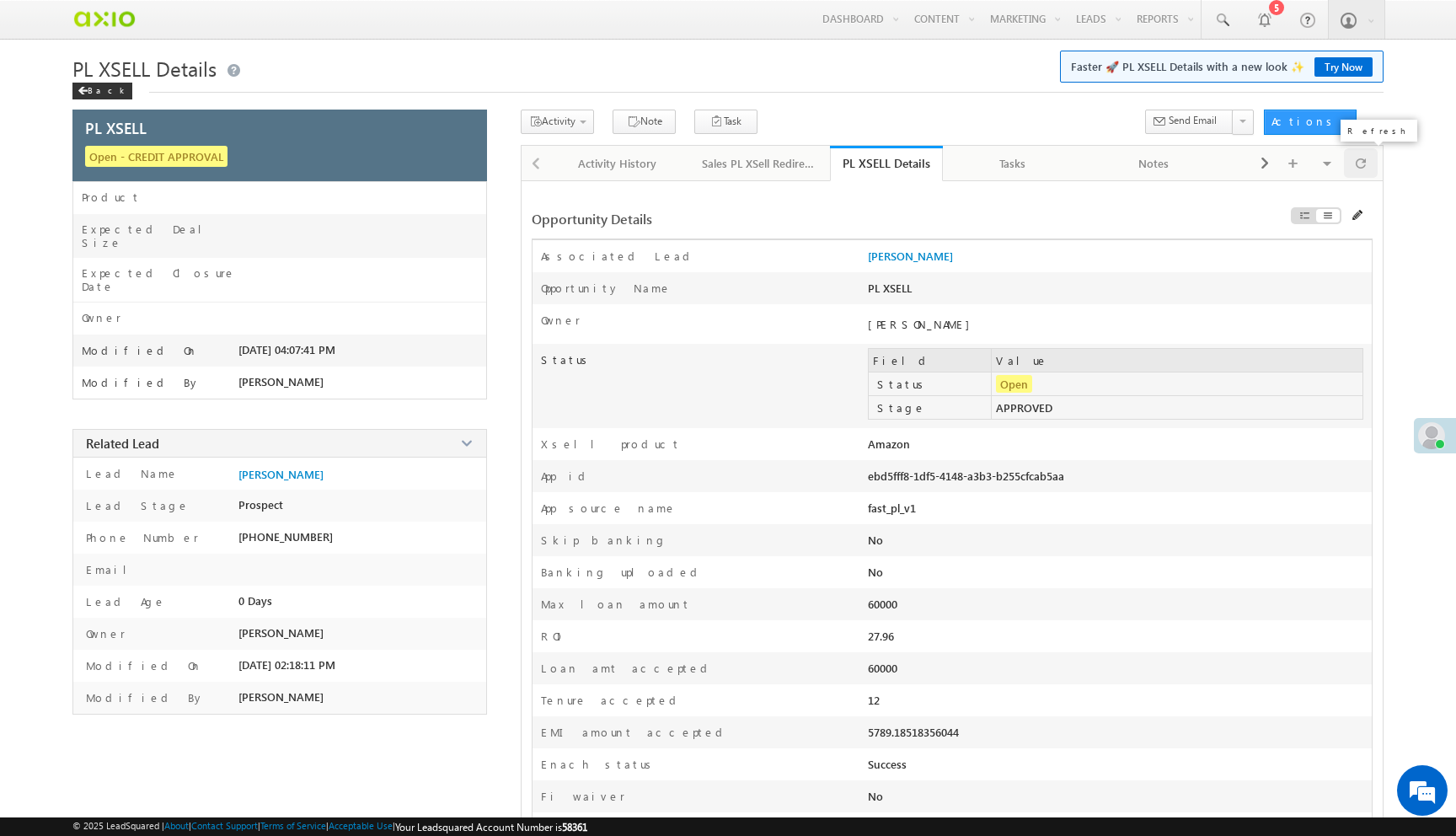
click at [1370, 162] on div at bounding box center [1360, 163] width 34 height 29
click at [571, 170] on span "Disburse App Form - PL Xsell" at bounding box center [612, 168] width 160 height 16
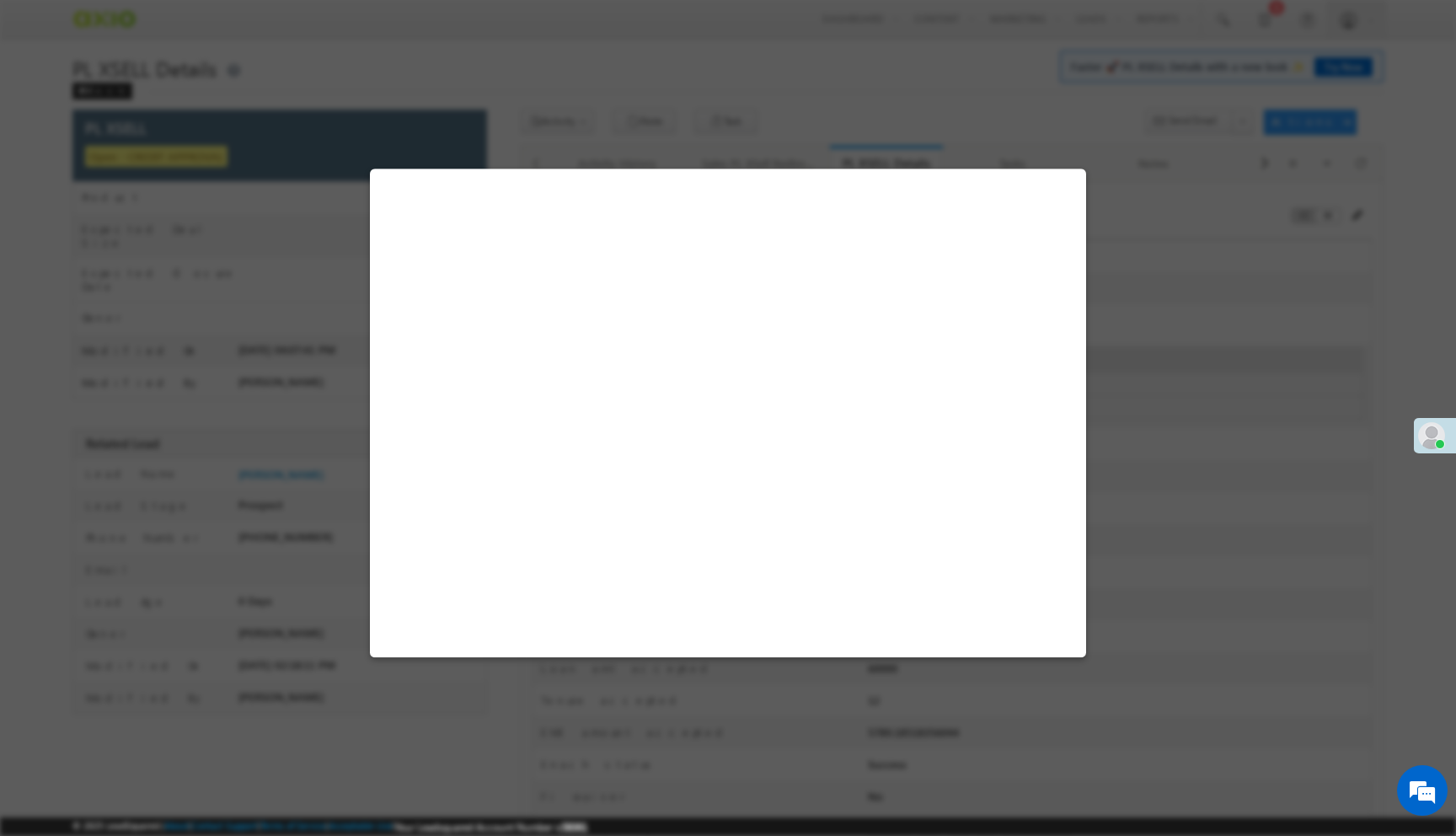
select select "PL XSell Disbursement Initiated"
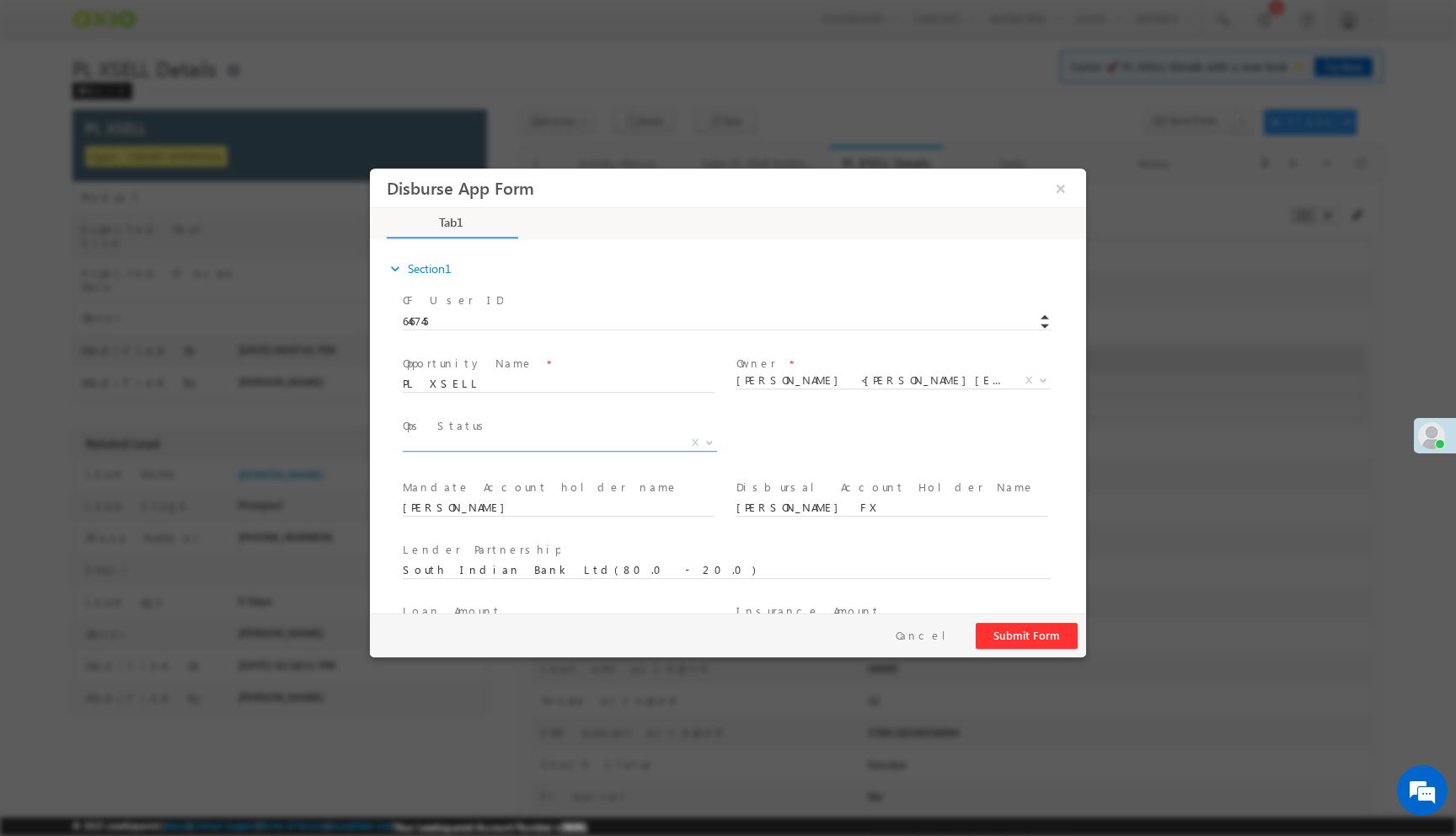
scroll to position [0, 0]
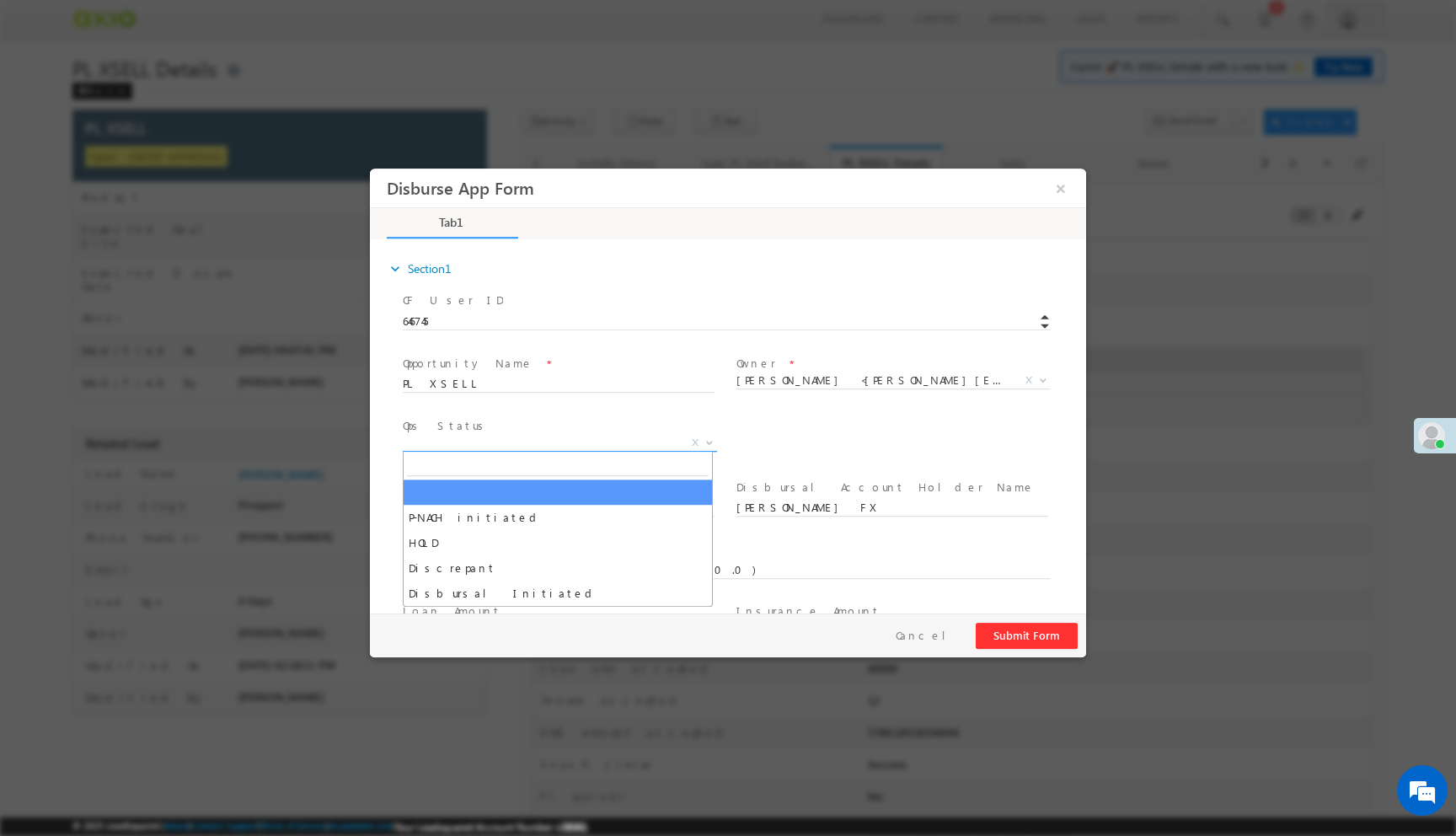
click at [573, 444] on span "X" at bounding box center [560, 443] width 314 height 17
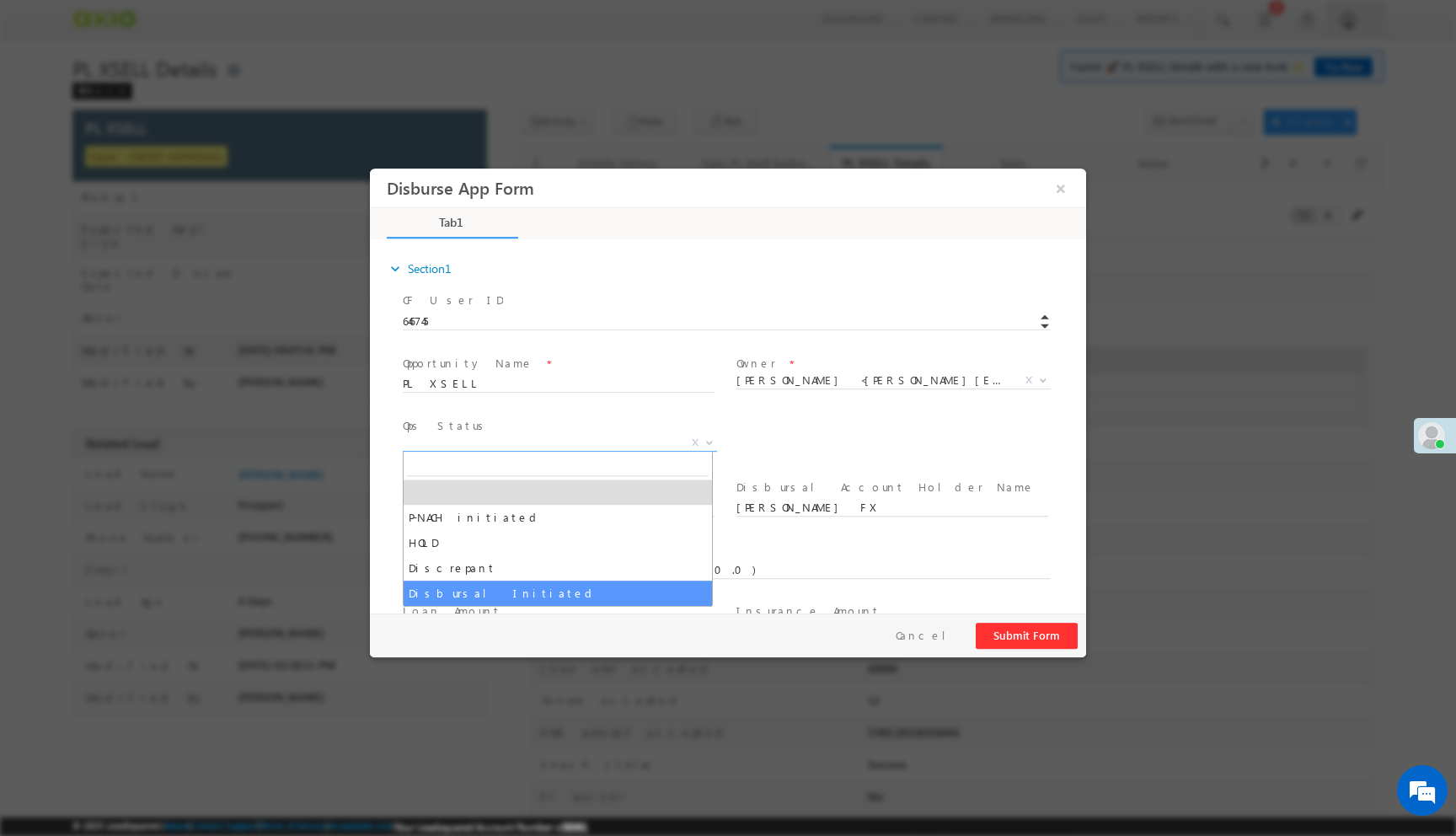
select select "Disbursal Initiated"
select select "NA"
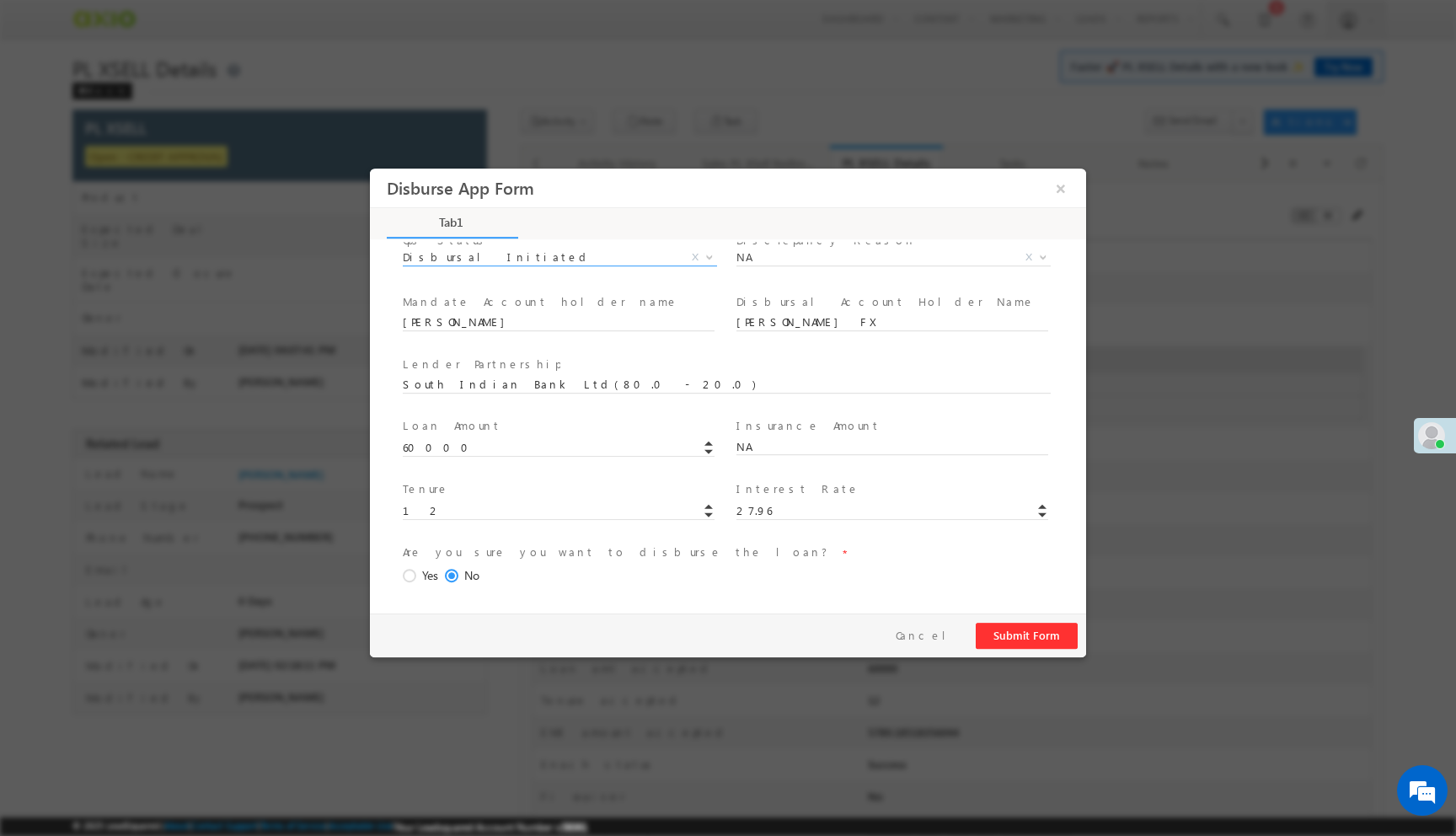
scroll to position [249, 0]
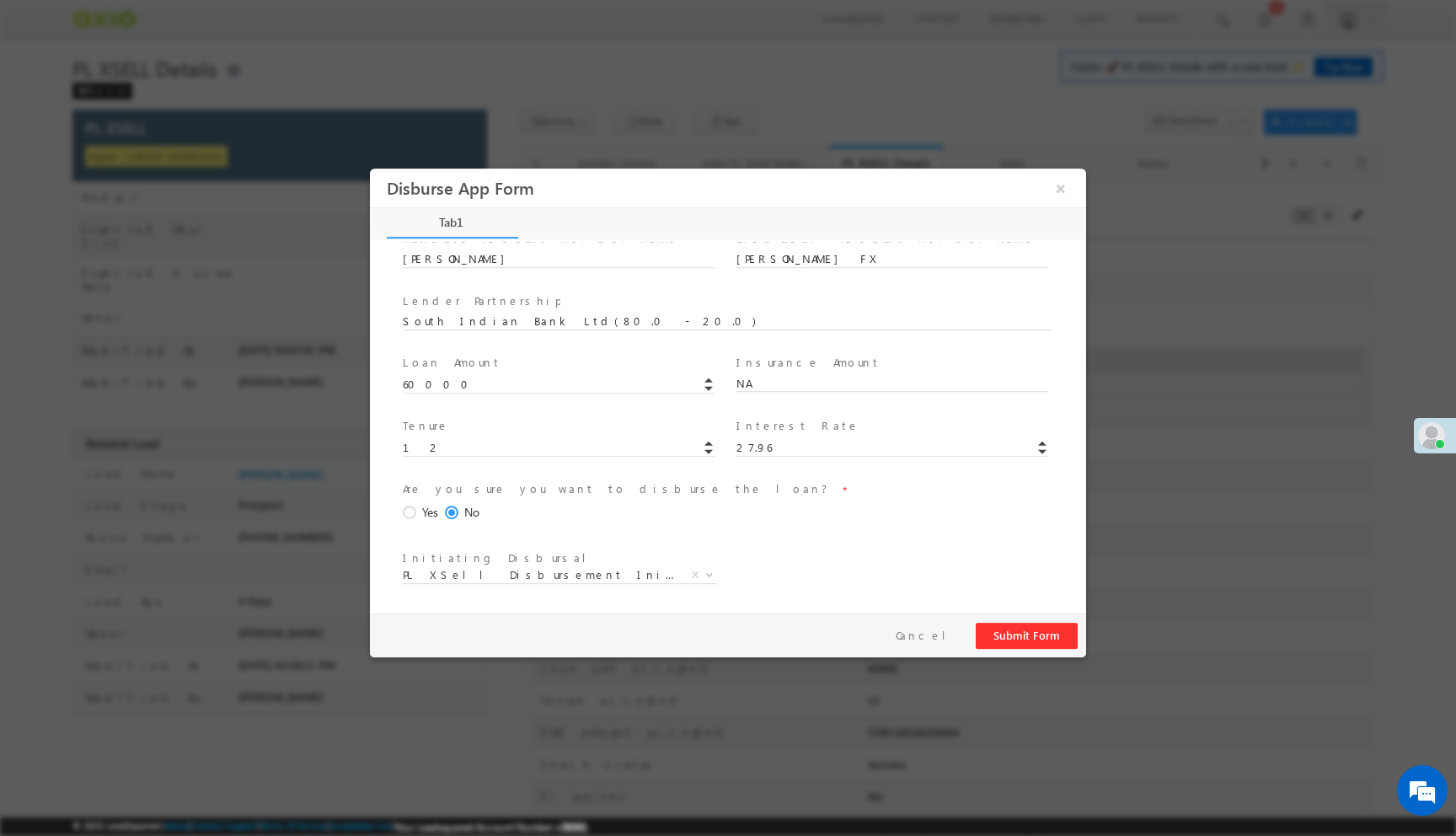
click at [411, 514] on span at bounding box center [412, 513] width 19 height 16
click at [370, 169] on input "Yes" at bounding box center [370, 169] width 0 height 0
click at [991, 631] on button "Submit Form" at bounding box center [1027, 636] width 102 height 26
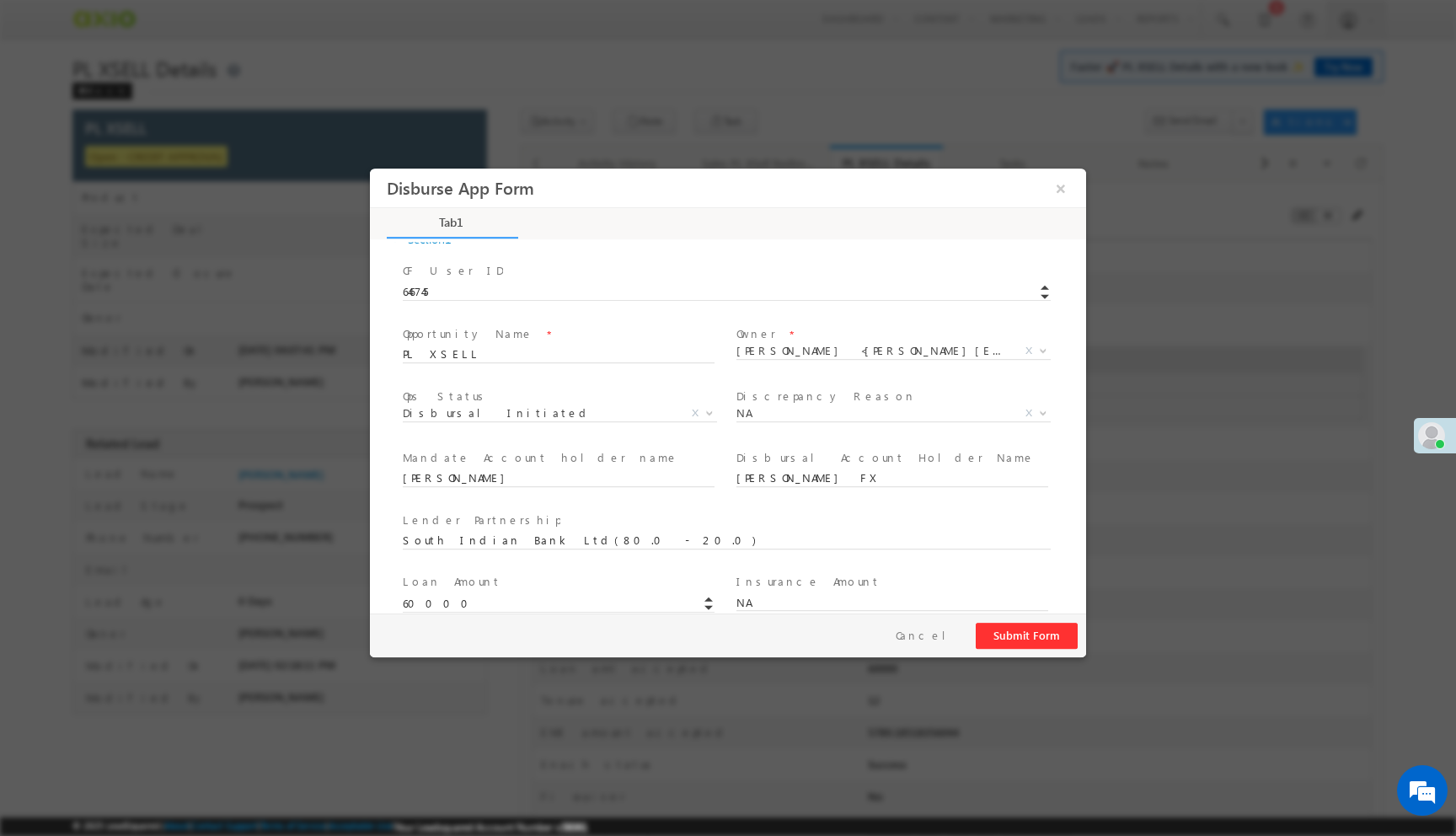
scroll to position [33, 0]
click at [1064, 191] on button "×" at bounding box center [1060, 188] width 28 height 31
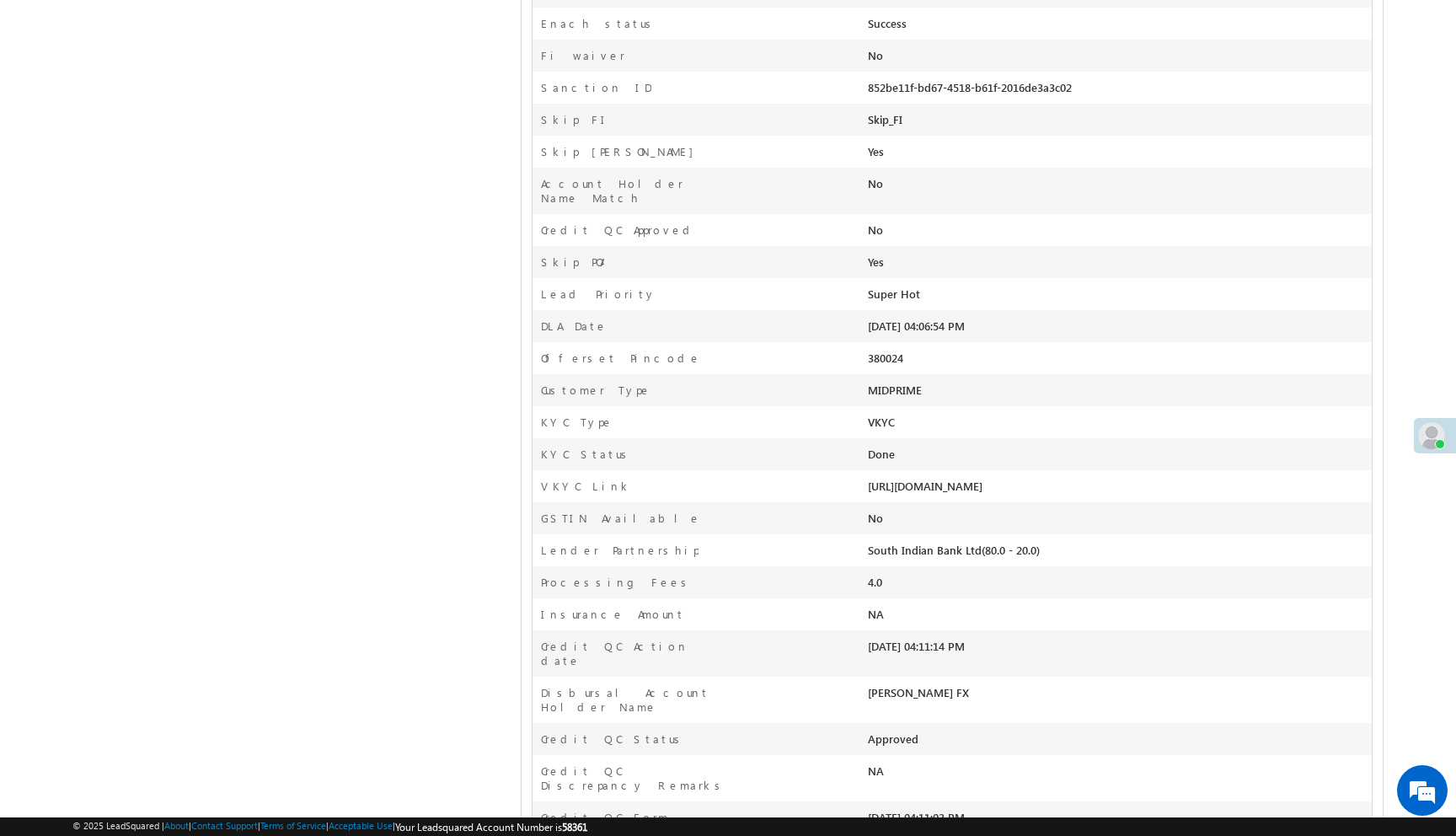
scroll to position [0, 0]
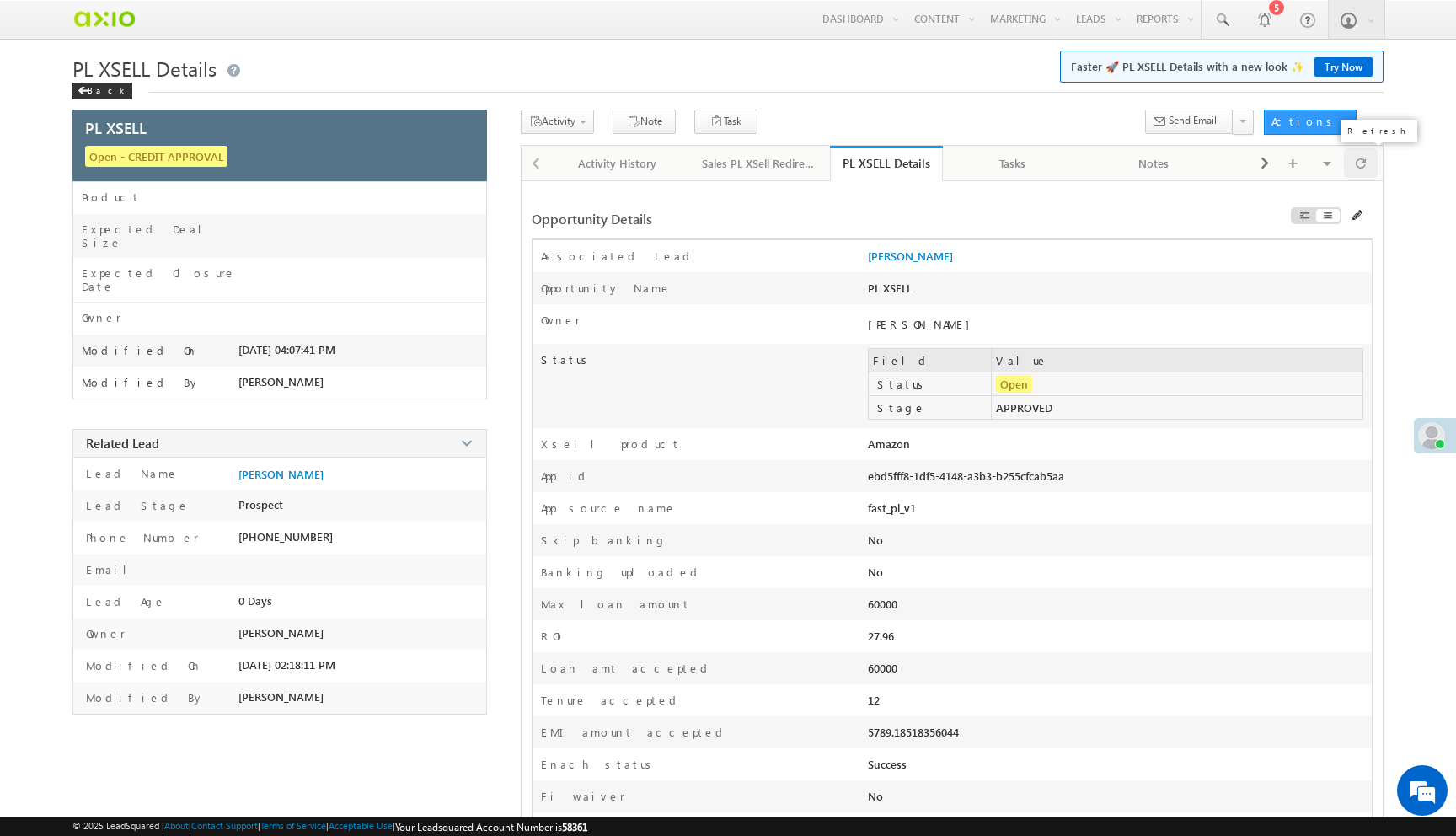
click at [1358, 162] on span at bounding box center [1360, 163] width 10 height 29
click at [914, 468] on div "App id ebd5fff8-1df5-4148-a3b3-b255cfcab5aa" at bounding box center [952, 476] width 840 height 32
click at [912, 487] on div "ebd5fff8-1df5-4148-a3b3-b255cfcab5aa" at bounding box center [1018, 480] width 301 height 23
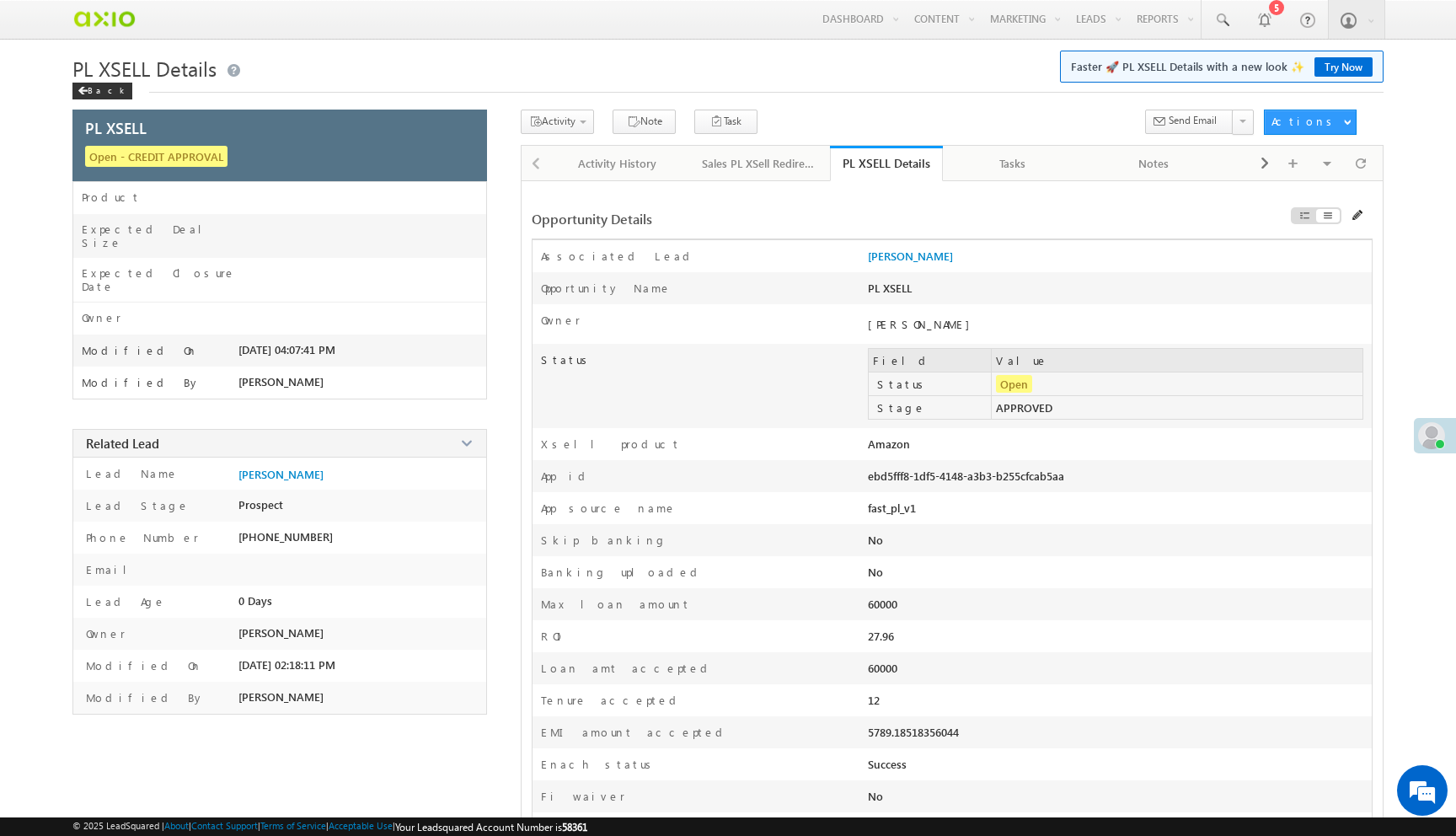
copy div "ebd5fff8-1df5-4148-a3b3-b255cfcab5aa"
